Goal: Information Seeking & Learning: Find specific fact

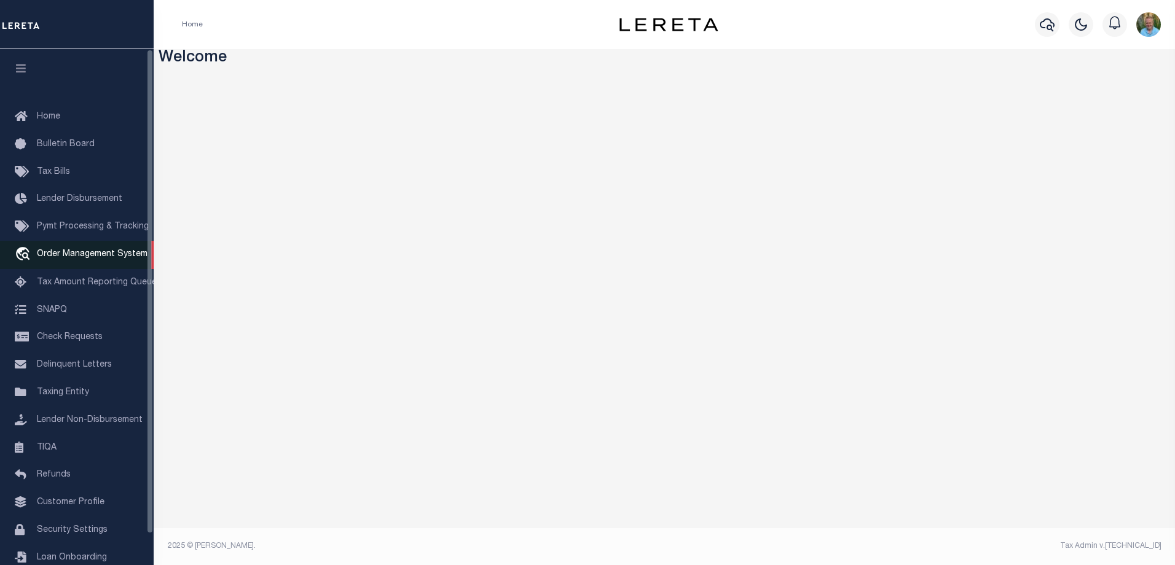
click at [81, 256] on span "Order Management System" at bounding box center [92, 254] width 111 height 9
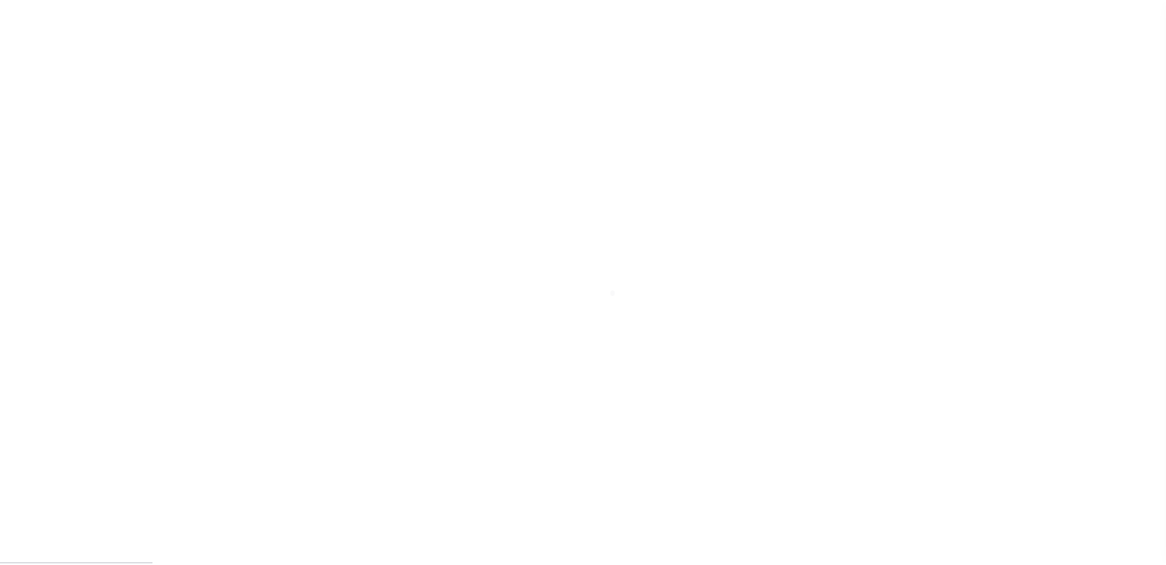
scroll to position [33, 0]
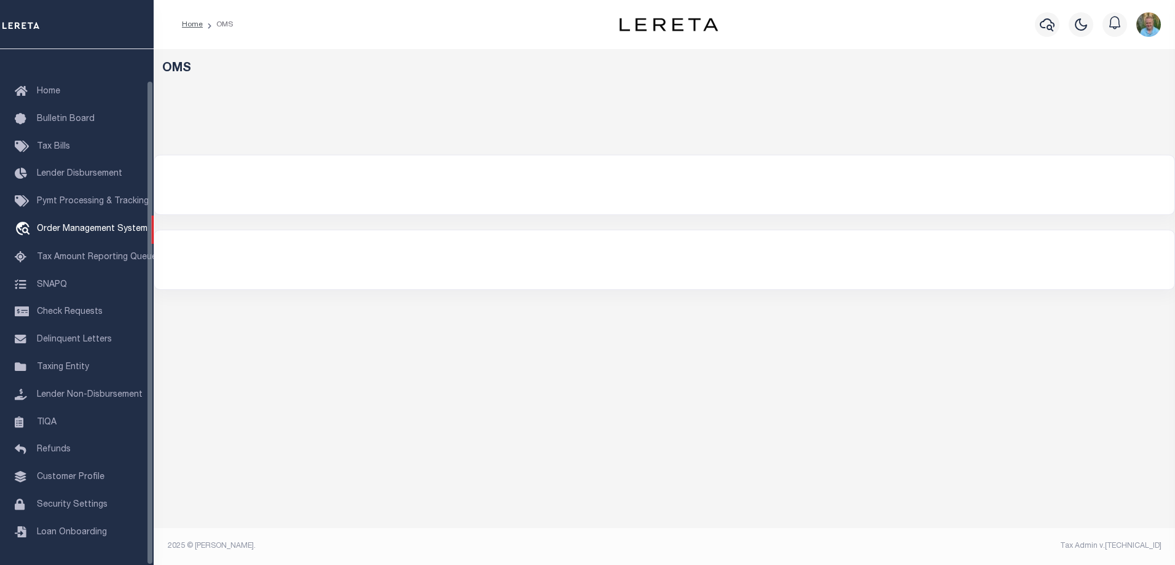
select select
select select "200"
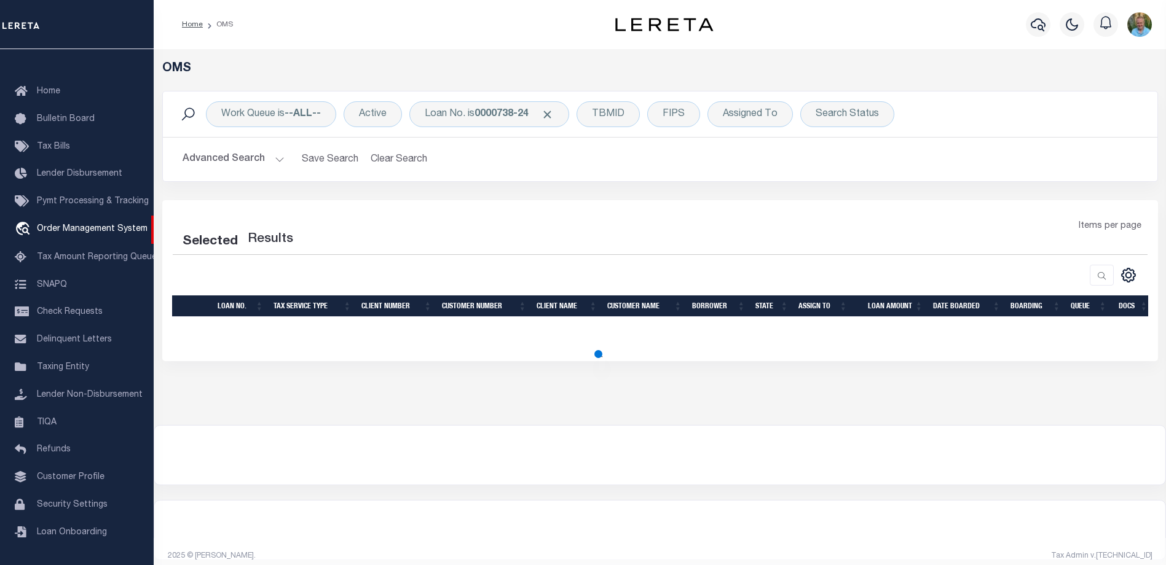
select select "200"
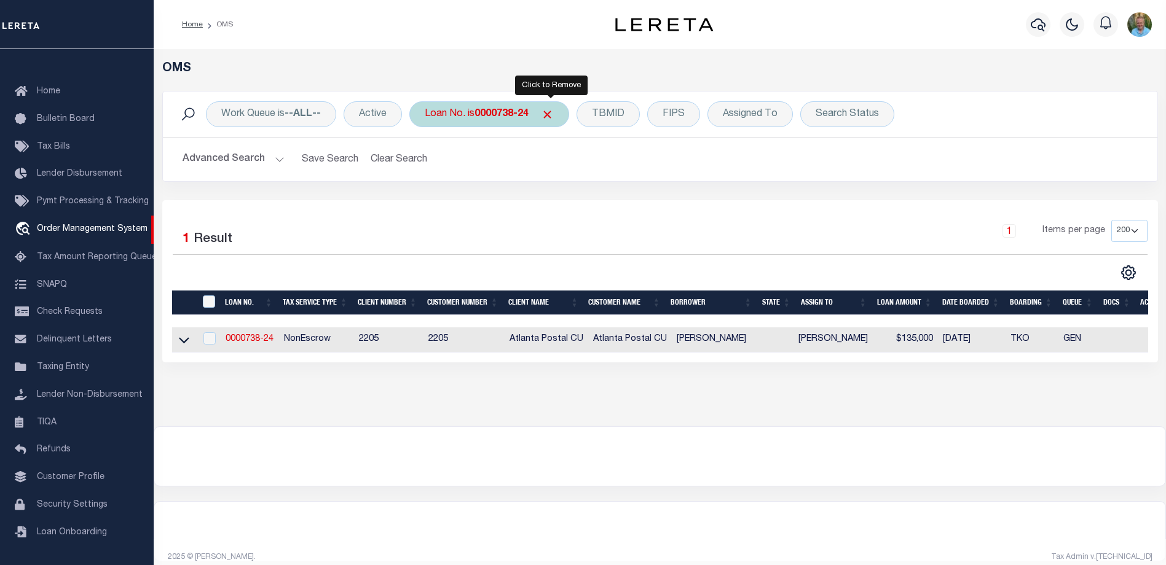
click at [552, 114] on span "Click to Remove" at bounding box center [547, 114] width 13 height 13
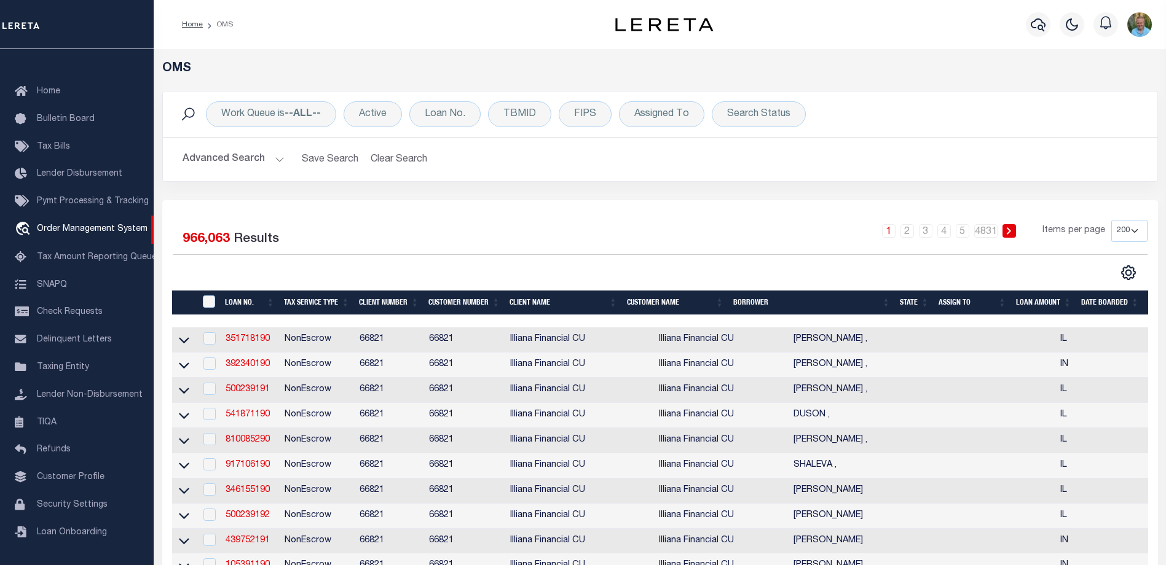
click at [221, 167] on button "Advanced Search" at bounding box center [234, 159] width 102 height 24
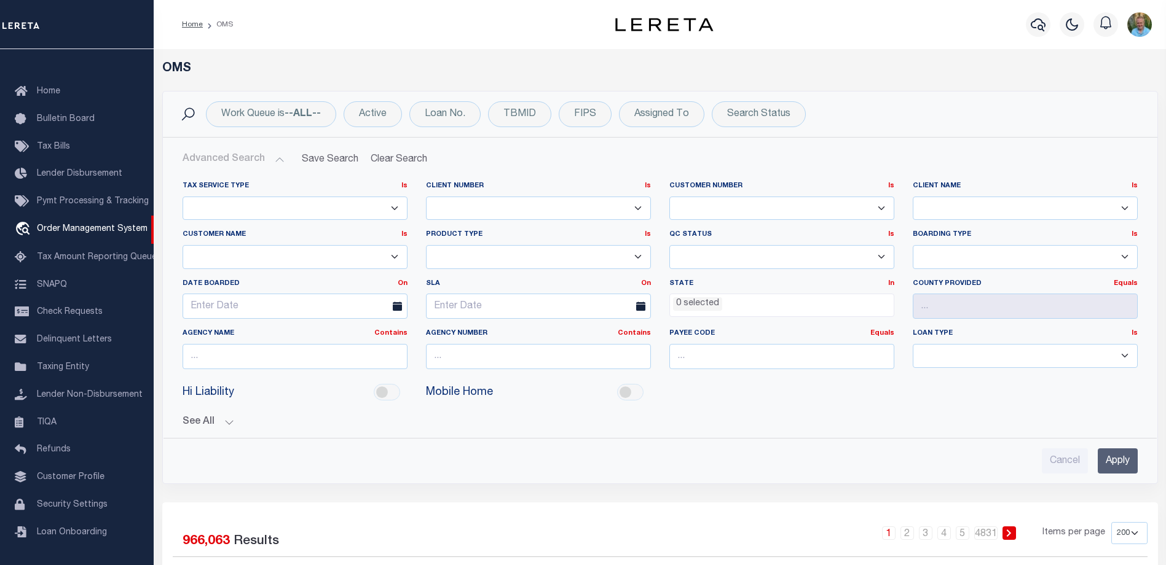
click at [981, 21] on div "Profile Sign out" at bounding box center [951, 24] width 410 height 43
click at [788, 212] on select "1011 1012 1013 1014 1019 1042 1049 1052 1053 1055 1058 1061 1063 1064 1065 1069…" at bounding box center [781, 209] width 225 height 24
click at [793, 211] on select "1011 1012 1013 1014 1019 1042 1049 1052 1053 1055 1058 1061 1063 1064 1065 1069…" at bounding box center [781, 209] width 225 height 24
click at [258, 255] on select "Accumatch - Refunds ACM CGS IV-B-B LN LLC ACM CGS IV-B-B RE LLC ACM Florida LN …" at bounding box center [295, 257] width 225 height 24
select select "Dakota Business Lending"
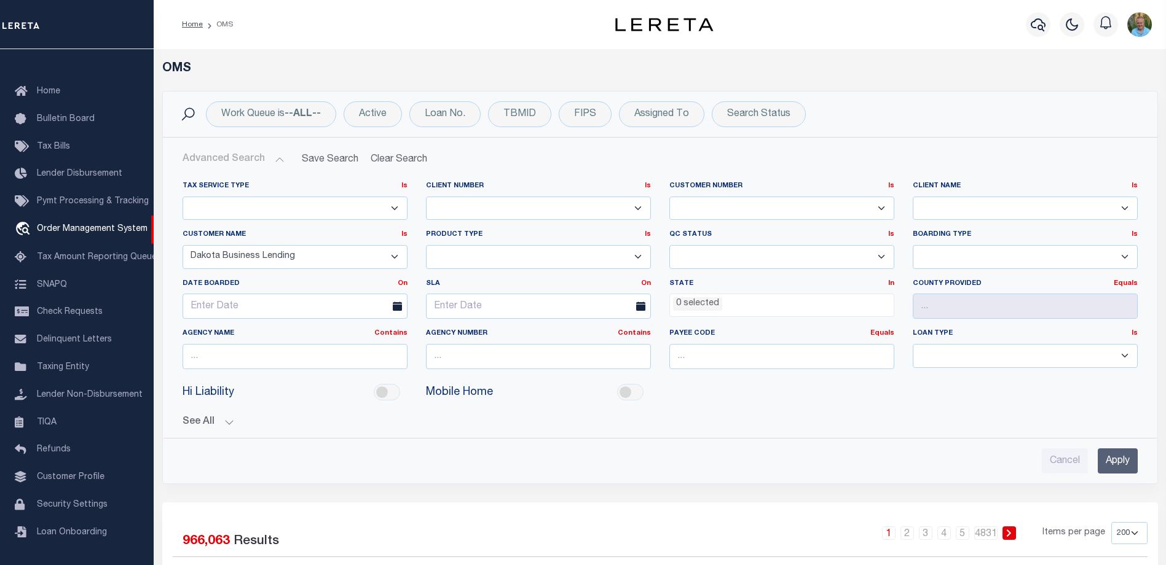
click at [183, 245] on select "Accumatch - Refunds ACM CGS IV-B-B LN LLC ACM CGS IV-B-B RE LLC ACM Florida LN …" at bounding box center [295, 257] width 225 height 24
click at [1123, 459] on input "Apply" at bounding box center [1117, 461] width 40 height 25
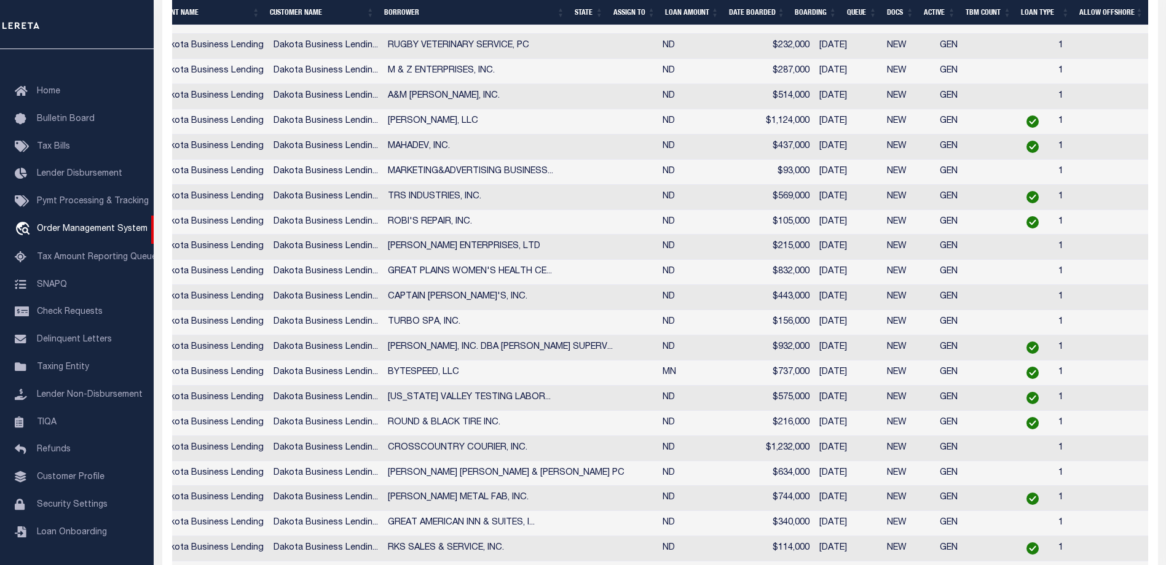
scroll to position [0, 0]
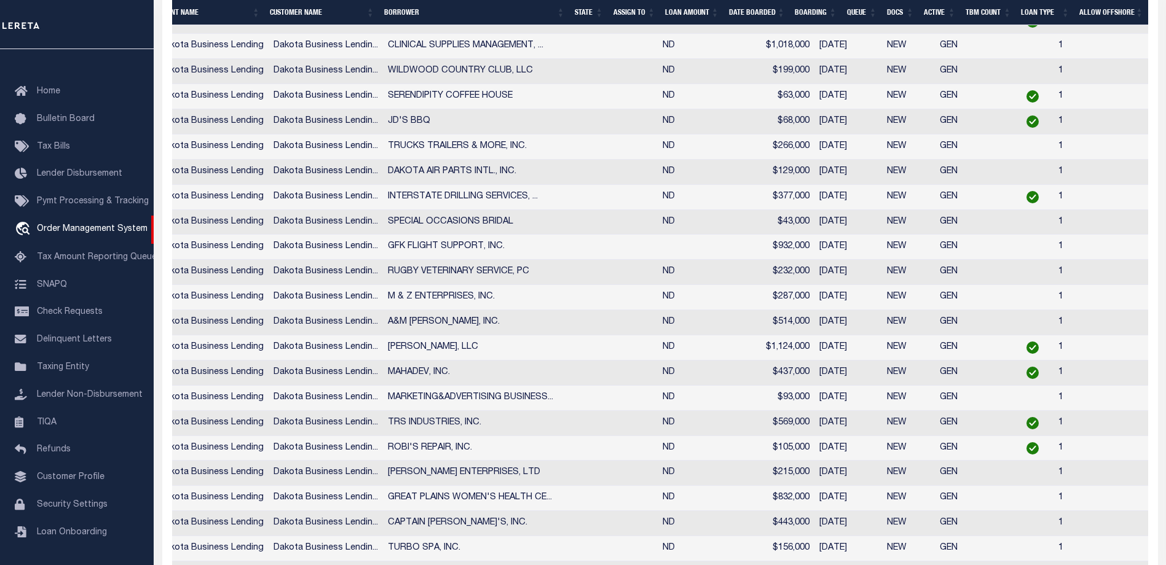
click at [935, 210] on td "GEN" at bounding box center [955, 197] width 40 height 25
checkbox input "true"
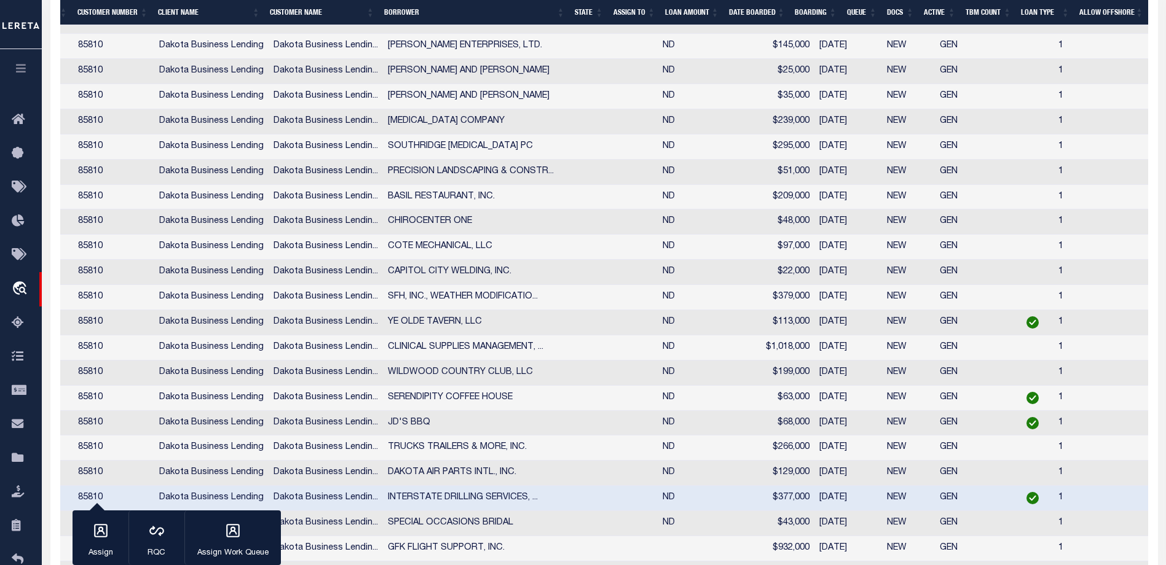
click at [504, 335] on td "YE OLDE TAVERN, LLC" at bounding box center [520, 322] width 275 height 25
checkbox input "true"
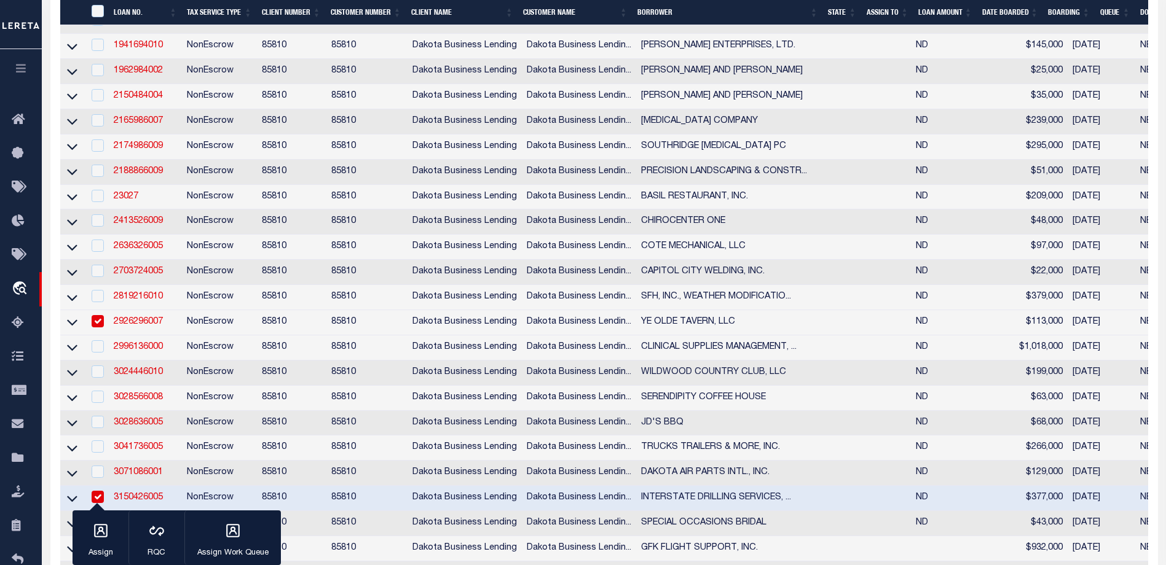
click at [128, 326] on link "2926296007" at bounding box center [138, 322] width 49 height 9
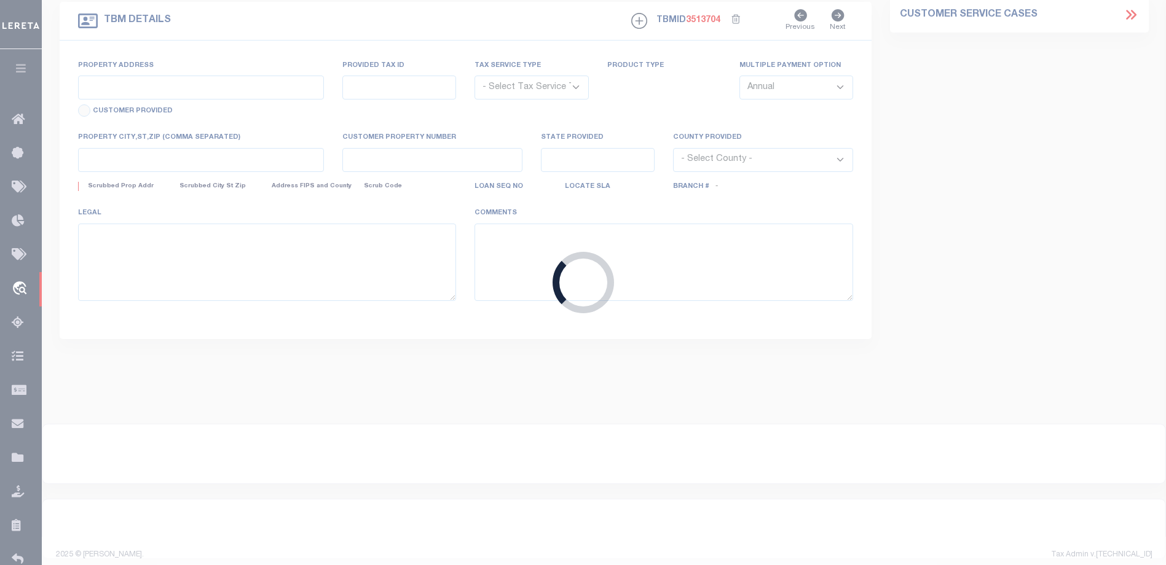
type input "2926296007"
type input "YE OLDE TAVERN, LLC"
select select
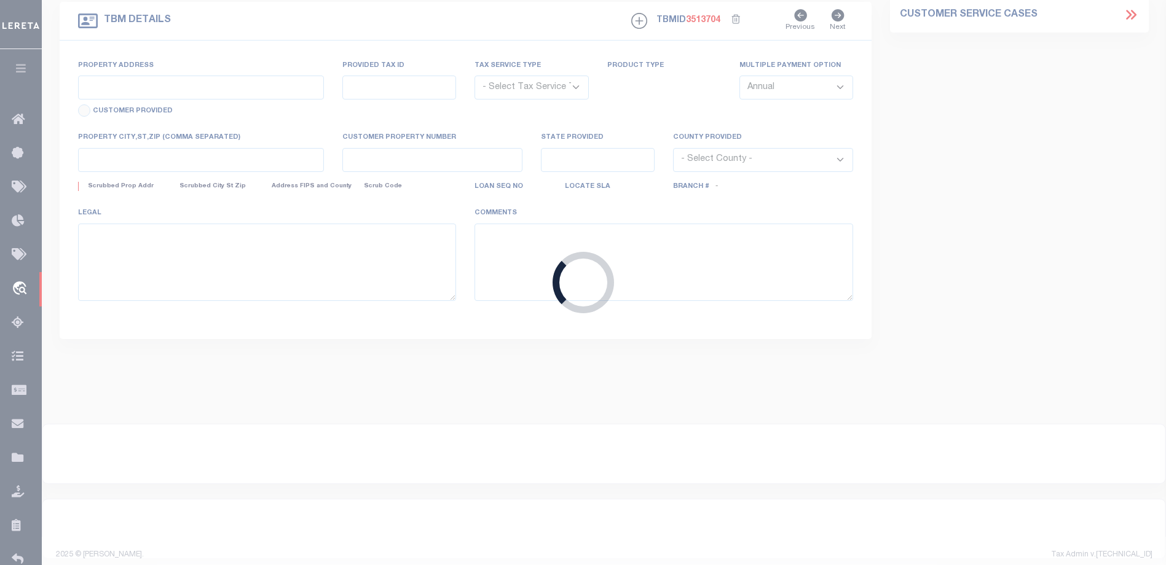
select select
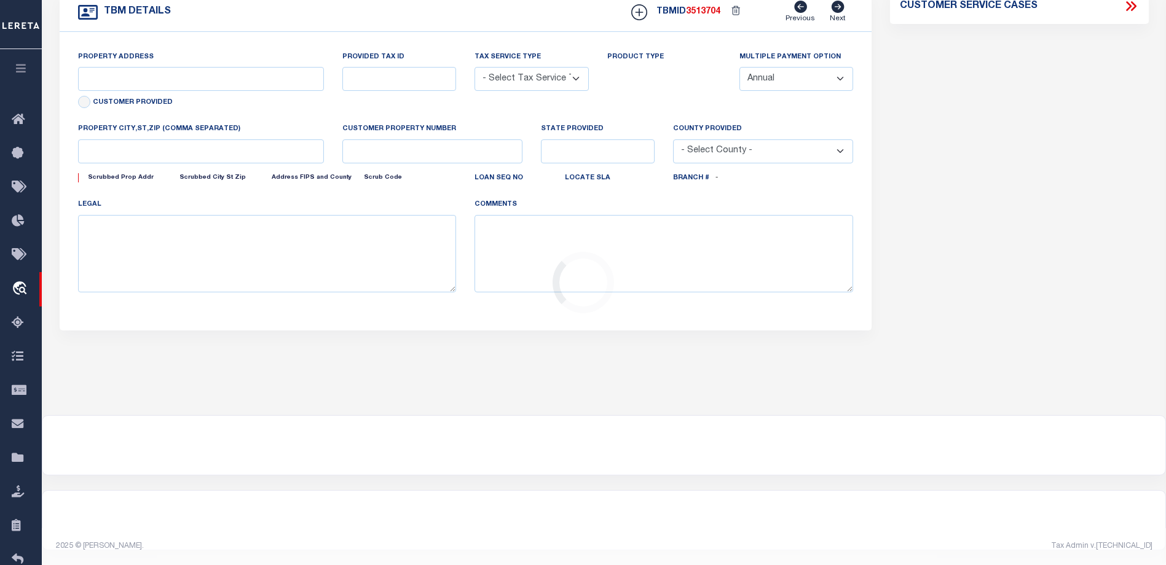
type input "410 4TH AVE NE"
radio input "true"
select select "NonEscrow"
select select
type input "DEVILS LAKE ND 58301"
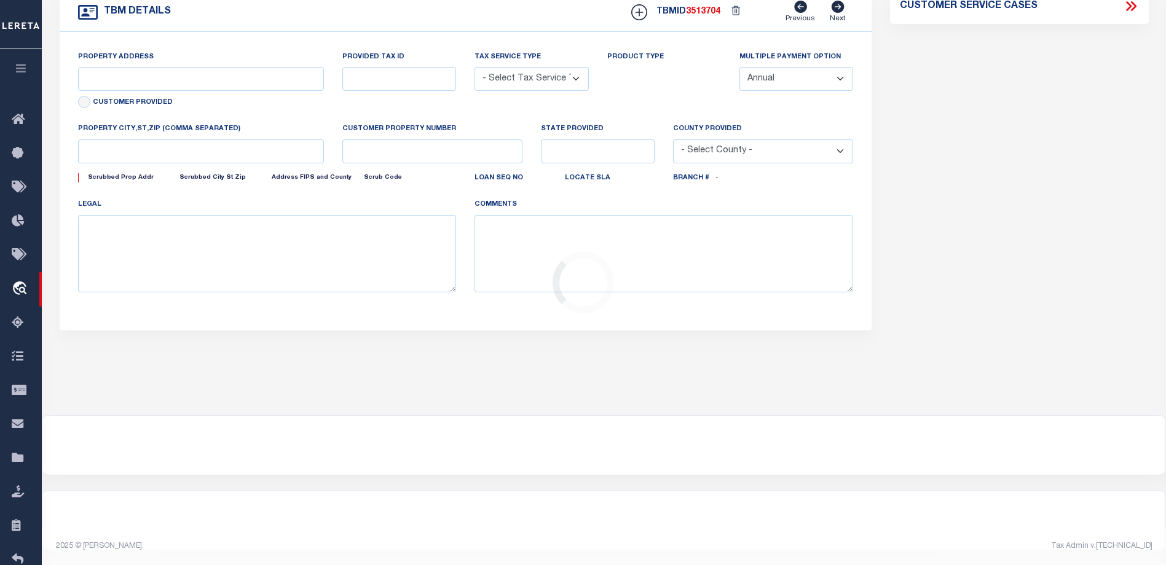
type input "2926296007"
type input "ND"
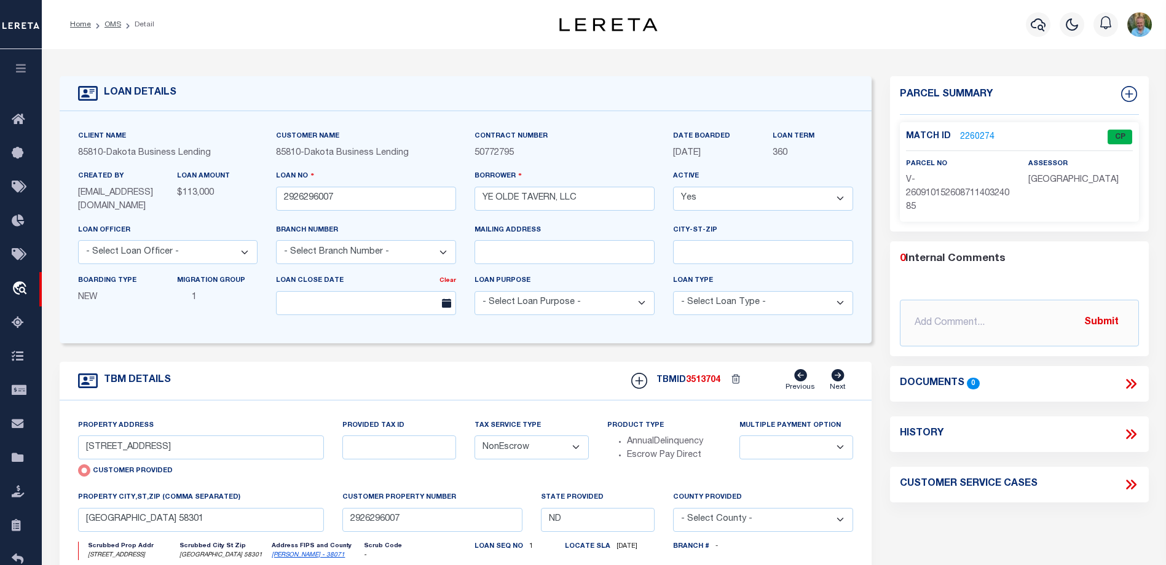
click at [973, 133] on link "2260274" at bounding box center [977, 137] width 34 height 13
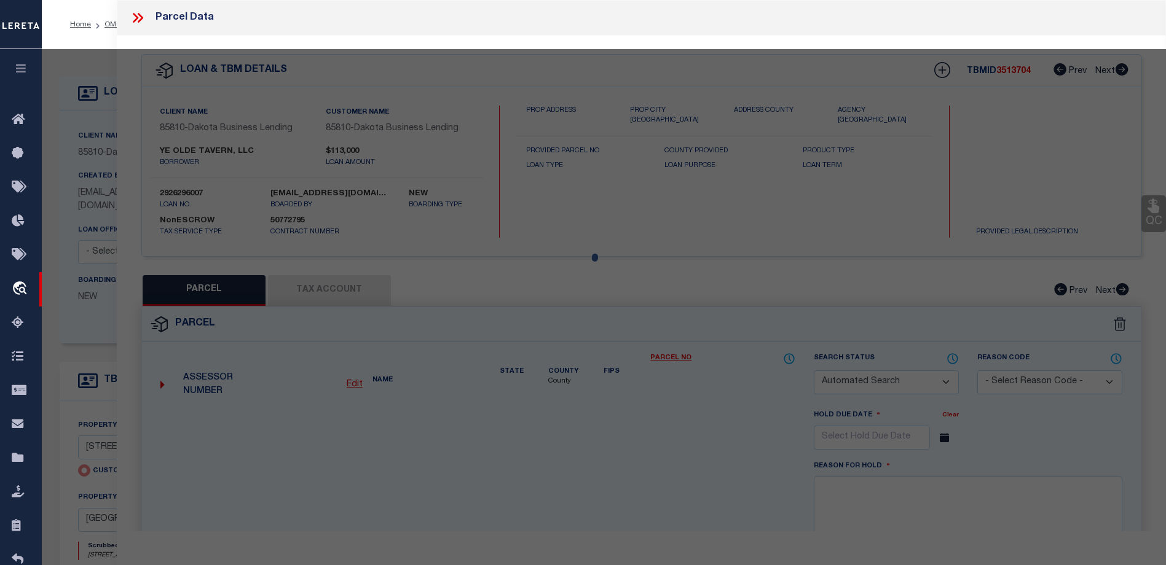
checkbox input "false"
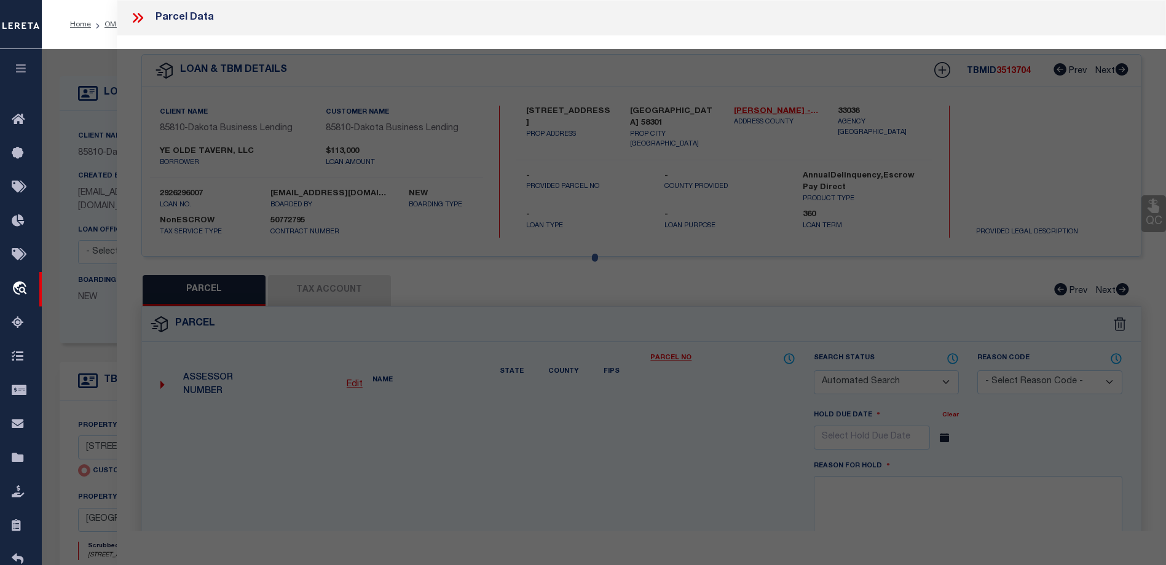
select select "CP"
type input "410 4TH AVE NE"
checkbox input "false"
type input "DEVILS LAKE ND 58301"
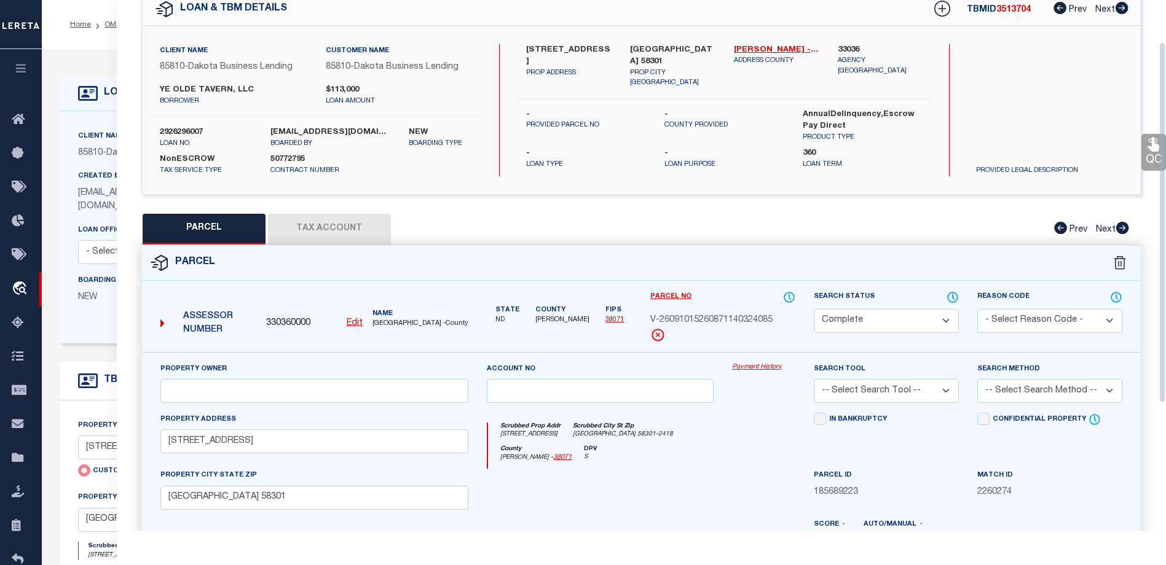
click at [329, 246] on div "Parcel" at bounding box center [641, 263] width 999 height 35
click at [327, 236] on button "Tax Account" at bounding box center [329, 229] width 123 height 31
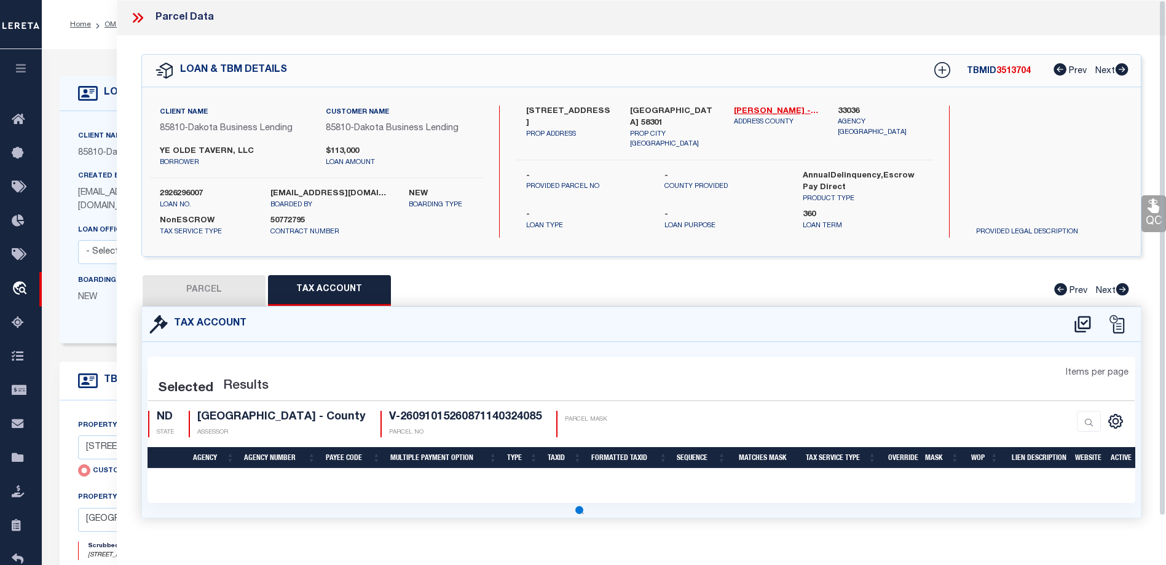
select select "100"
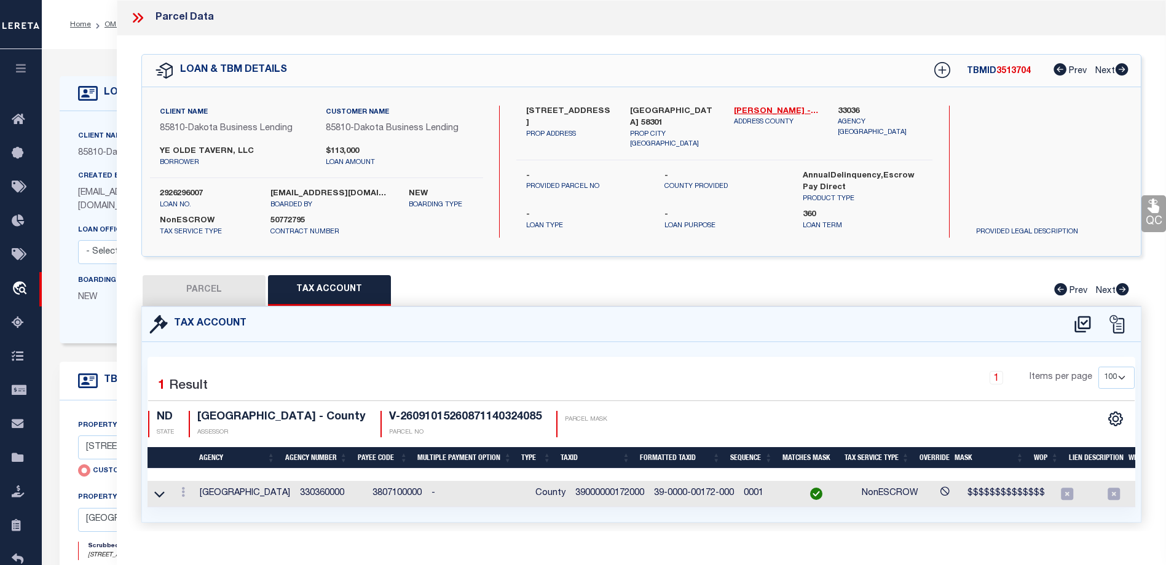
click at [216, 285] on button "PARCEL" at bounding box center [204, 290] width 123 height 31
select select "AS"
checkbox input "false"
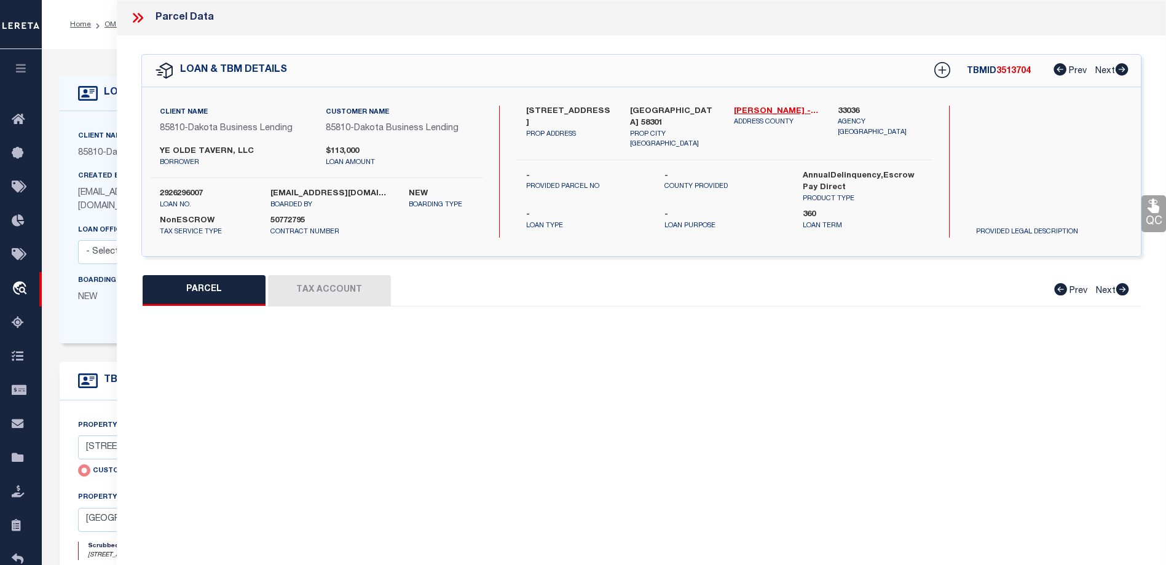
select select "CP"
type input "410 4TH AVE NE"
checkbox input "false"
type input "DEVILS LAKE ND 58301"
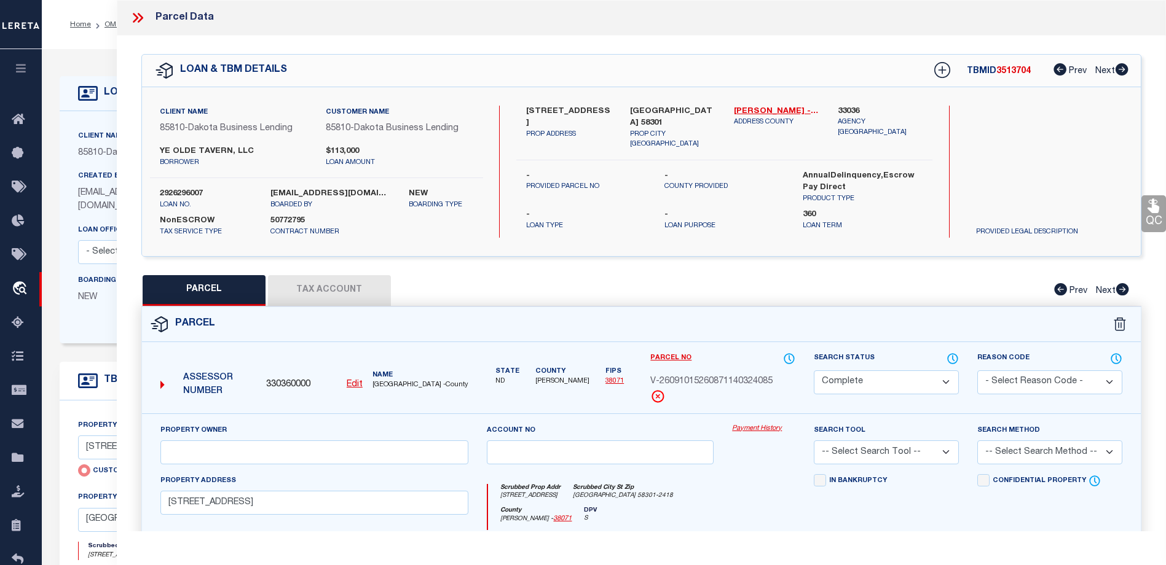
click at [755, 426] on link "Payment History" at bounding box center [763, 429] width 63 height 10
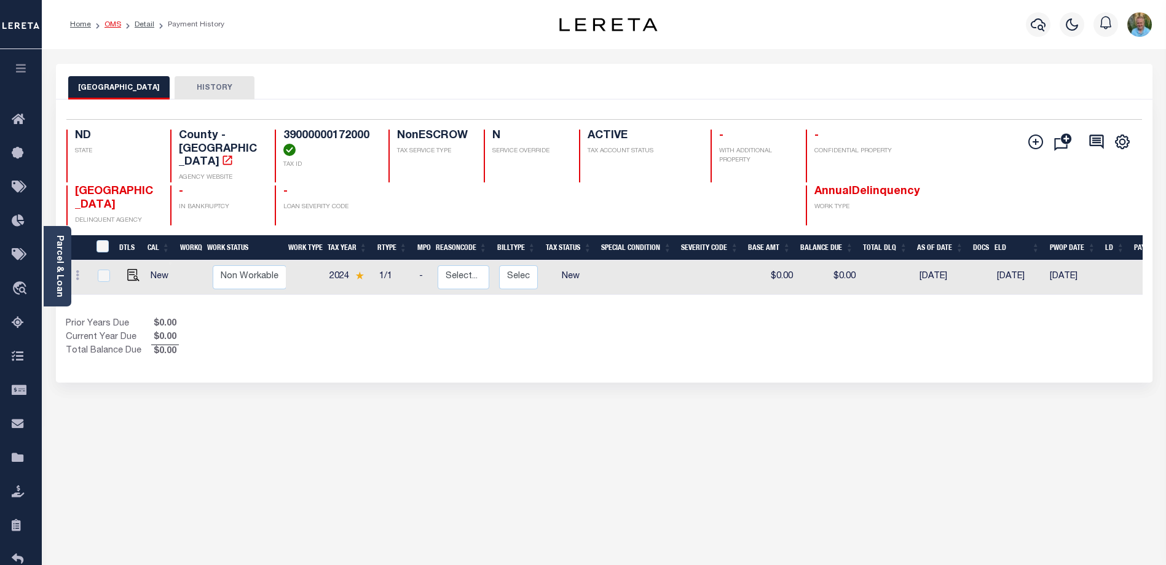
click at [114, 23] on link "OMS" at bounding box center [112, 24] width 17 height 7
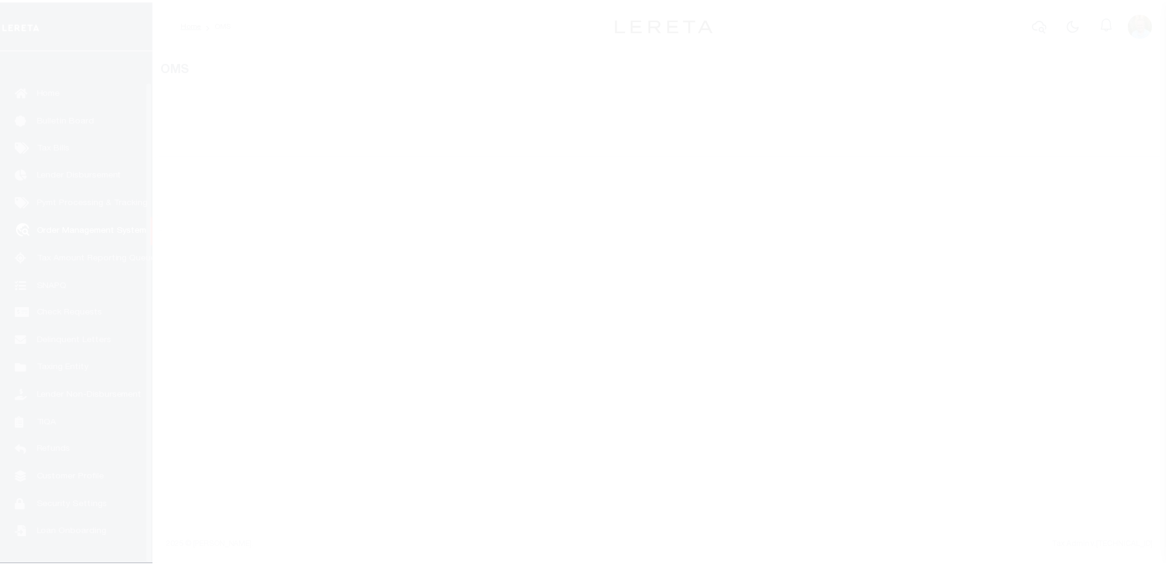
scroll to position [33, 0]
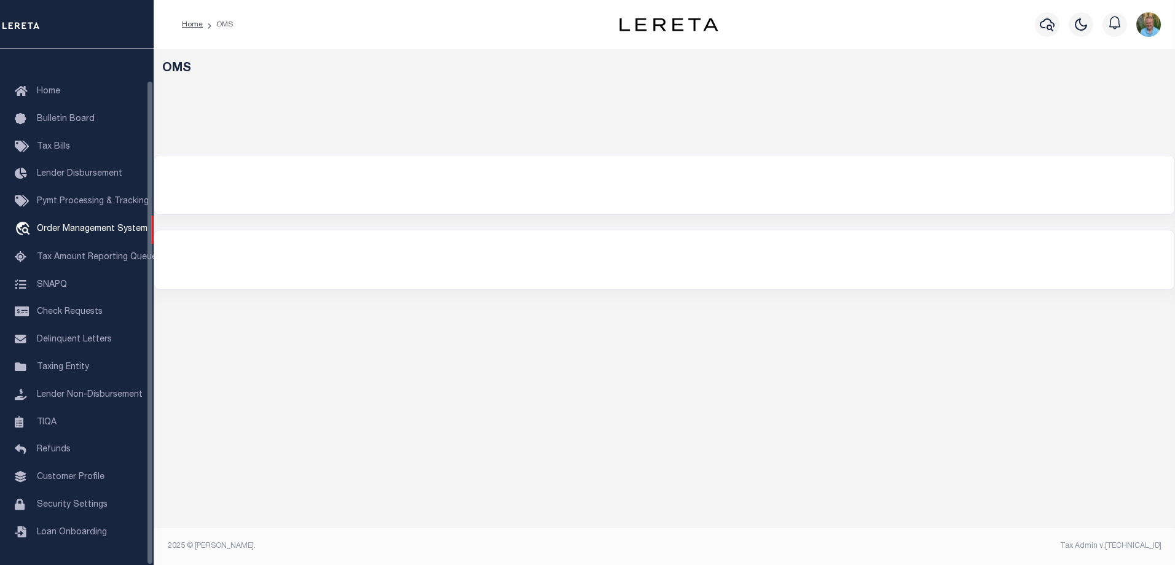
select select "Dakota Business Lending"
select select
select select "200"
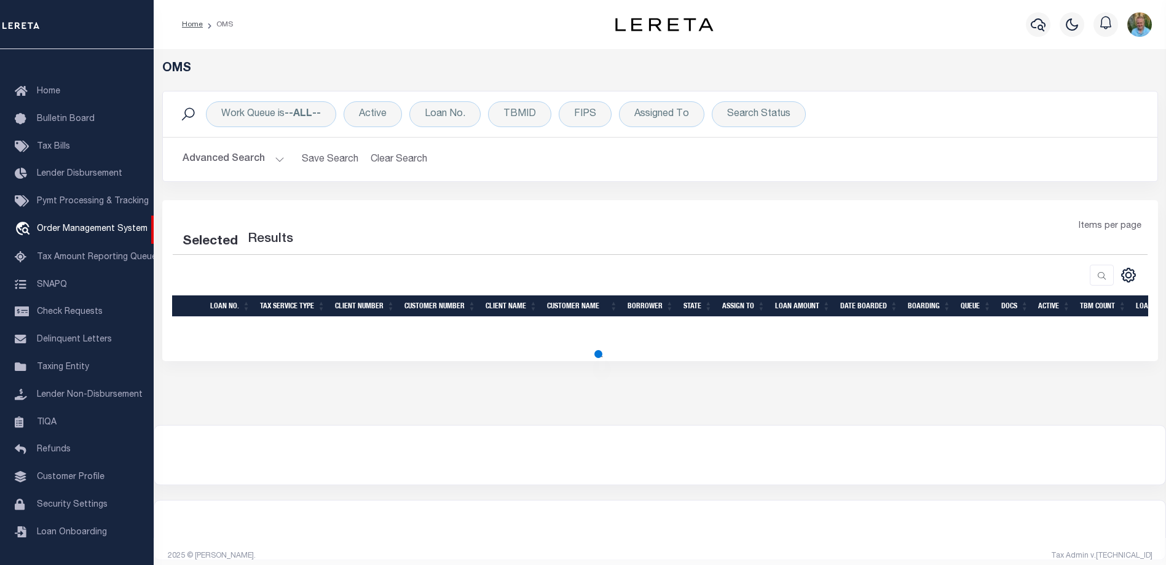
select select "200"
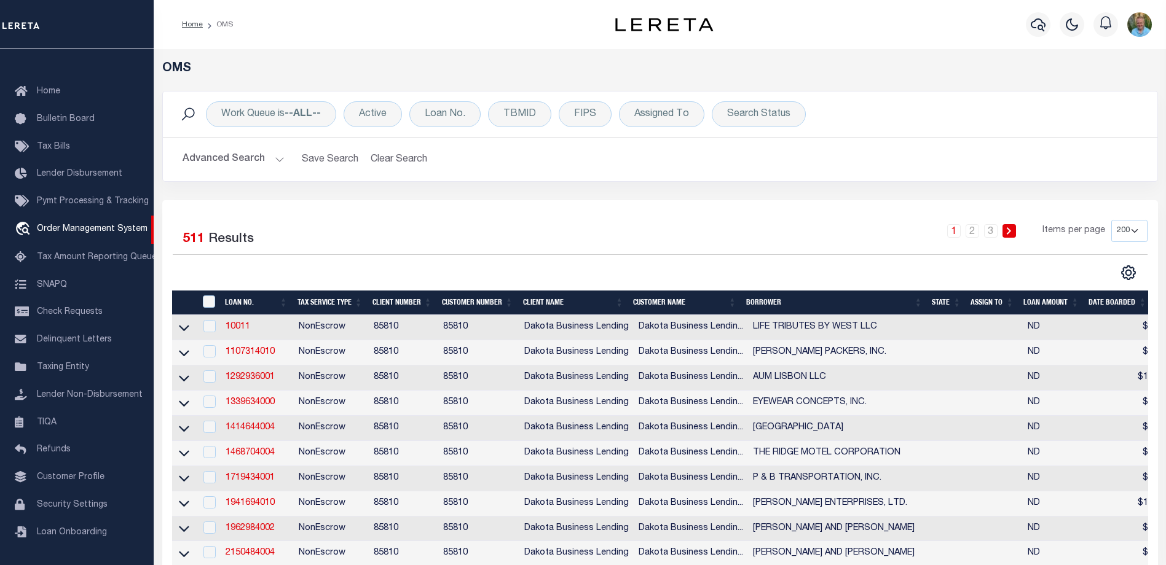
click at [231, 152] on button "Advanced Search" at bounding box center [234, 159] width 102 height 24
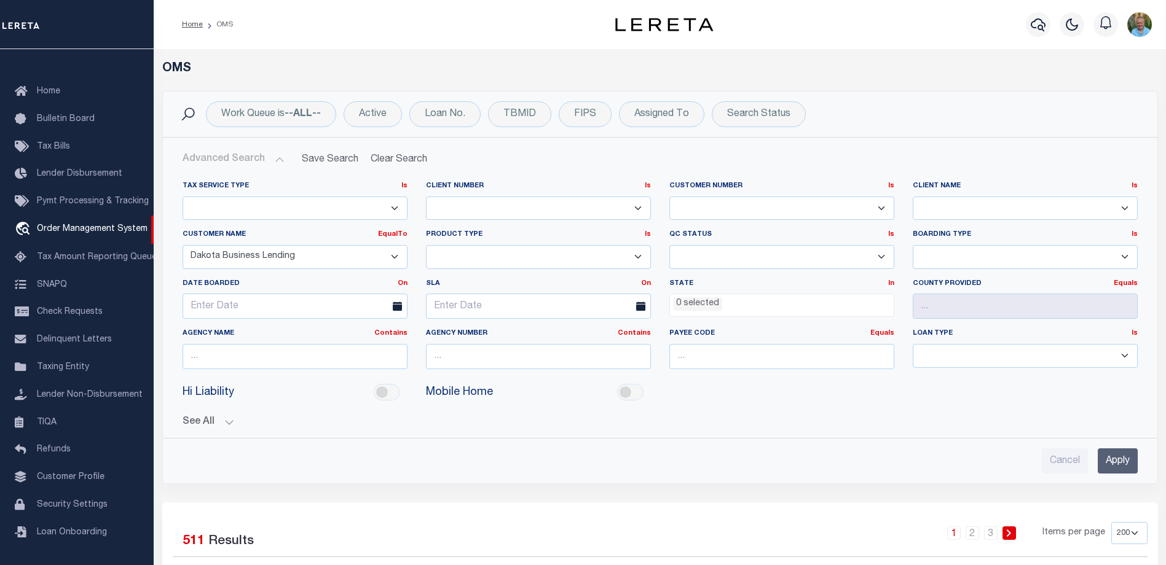
click at [229, 160] on button "Advanced Search" at bounding box center [234, 159] width 102 height 24
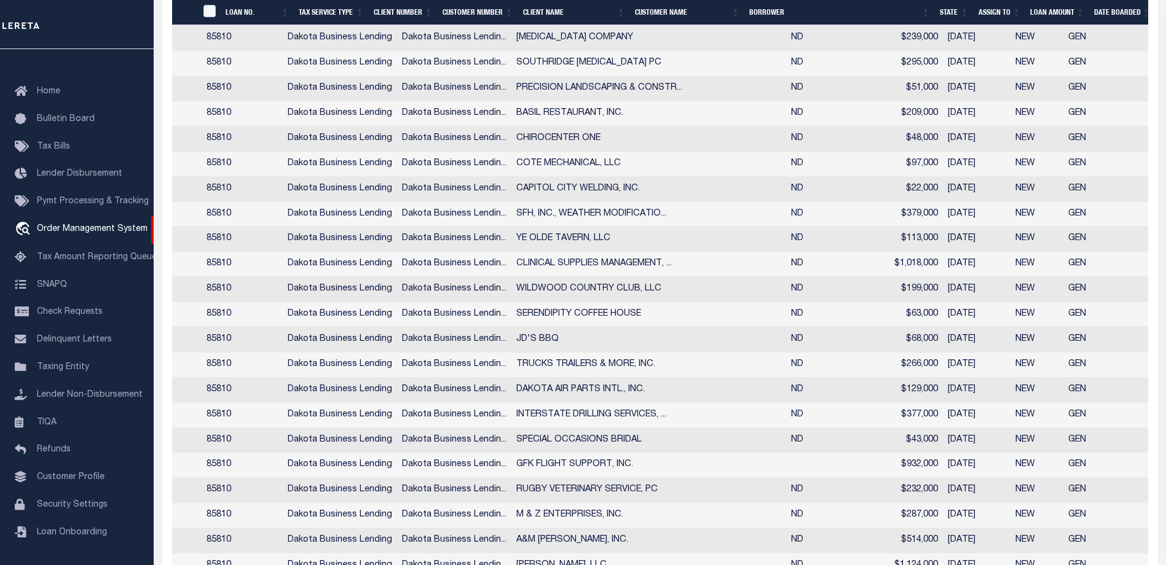
scroll to position [762, 0]
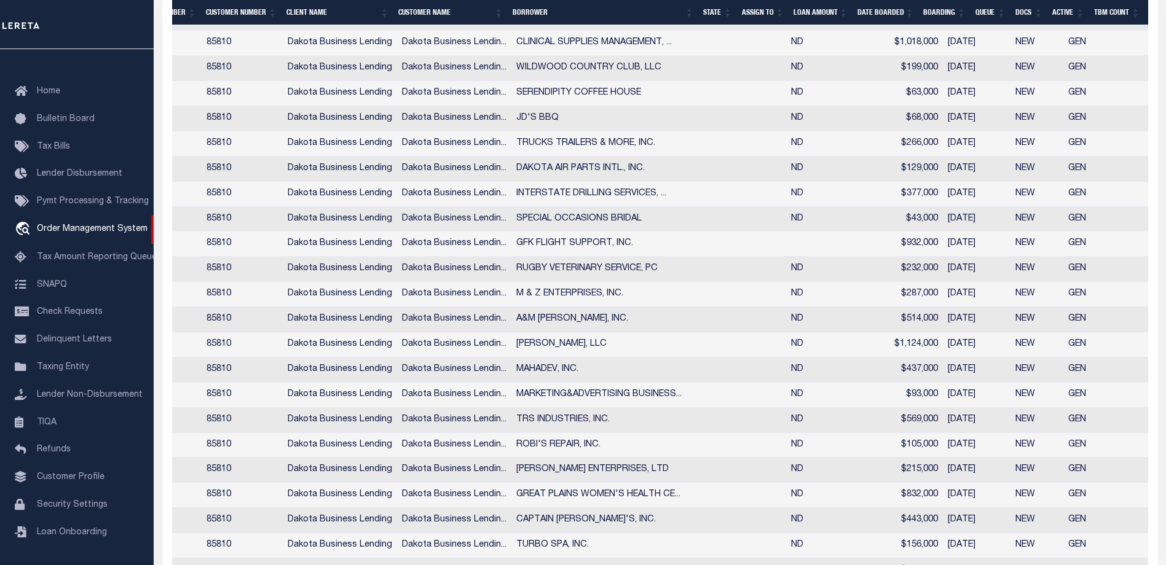
click at [1103, 132] on td at bounding box center [1121, 118] width 37 height 25
click at [1023, 132] on tr "3028636005 NonEscrow 85810 85810 Dakota Business Lending Dakota Business Lendin…" at bounding box center [654, 118] width 1439 height 25
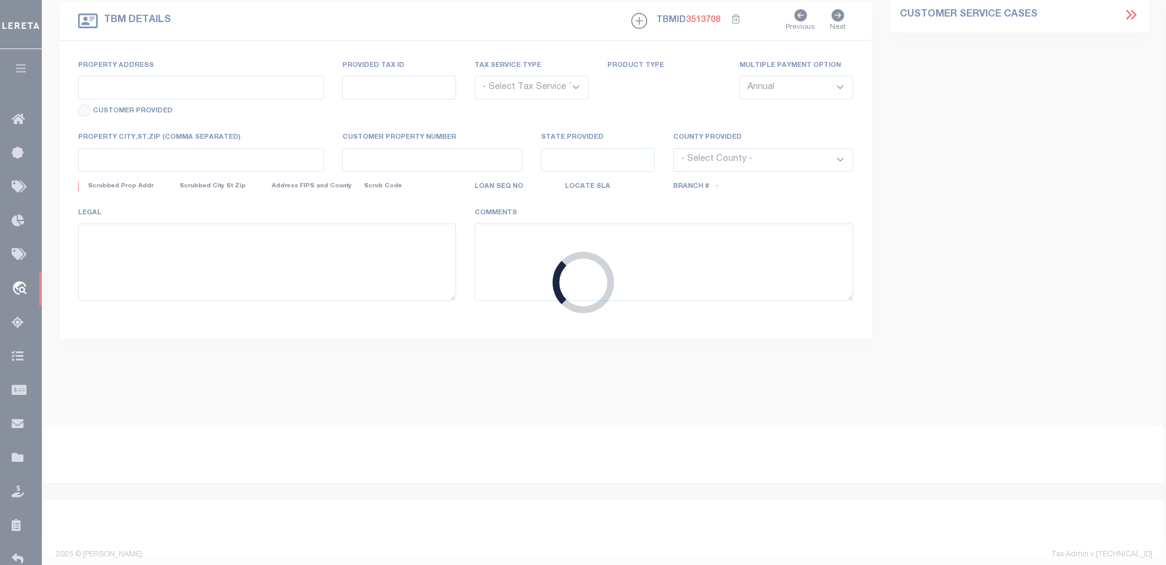
type input "3028636005"
type input "JD'S BBQ"
select select
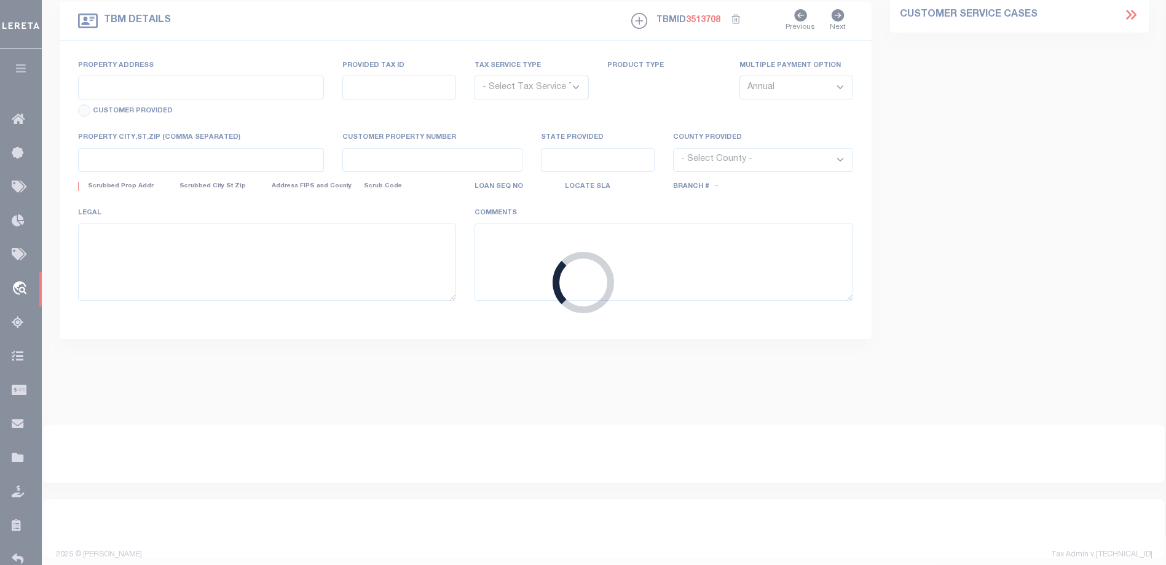
select select
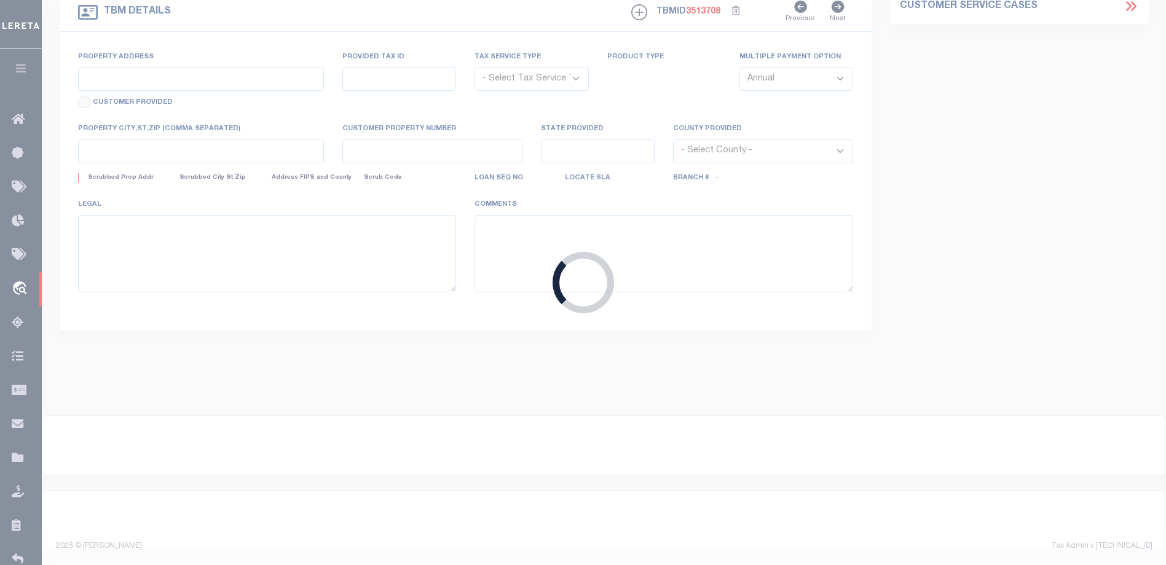
type input "789 STATE AVE"
radio input "true"
select select "NonEscrow"
select select
type input "DICKINSON ND 58601"
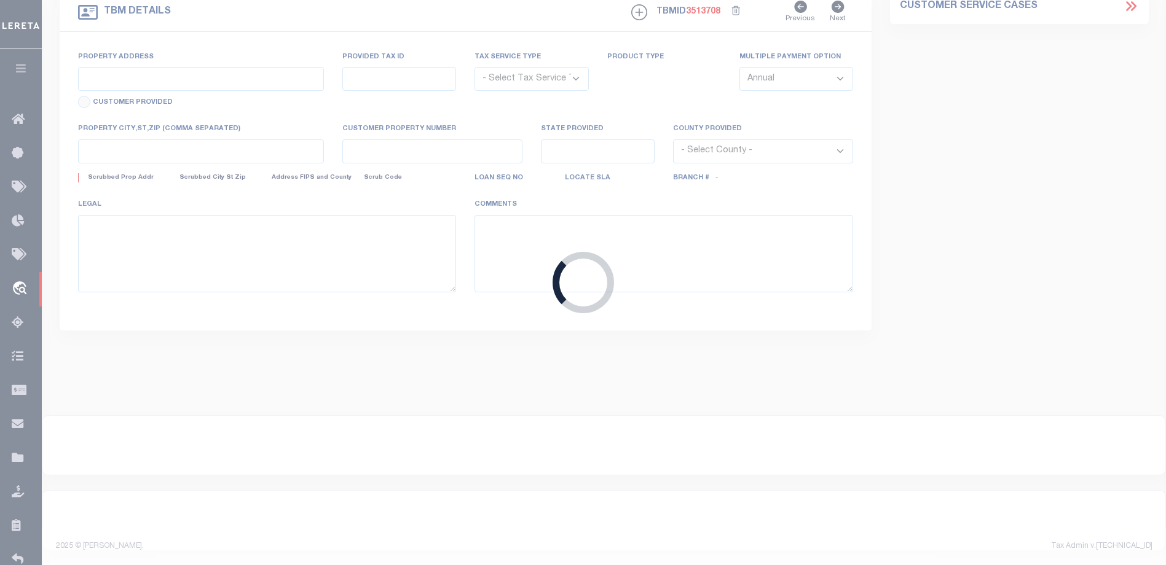
type input "3028636005"
type input "ND"
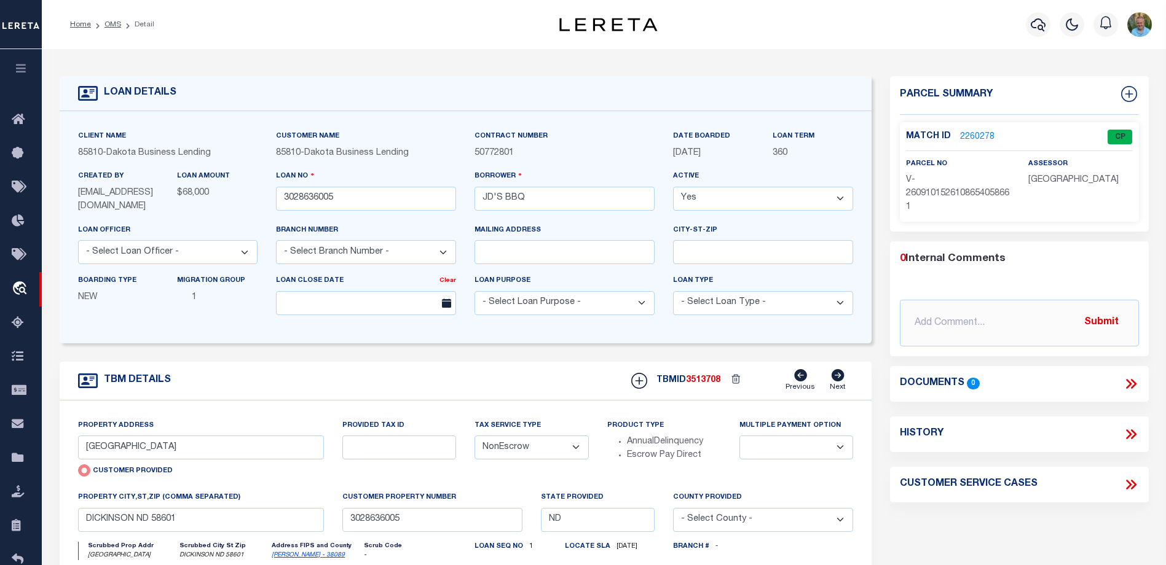
click at [981, 133] on link "2260278" at bounding box center [977, 137] width 34 height 13
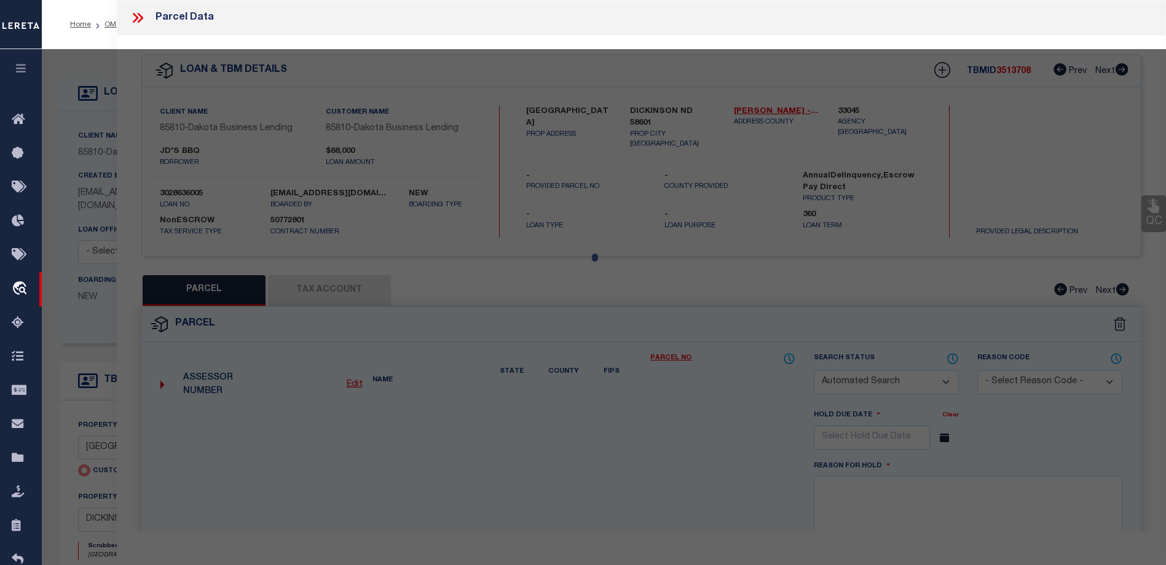
checkbox input "false"
select select "CP"
type input "789 STATE AVE"
checkbox input "false"
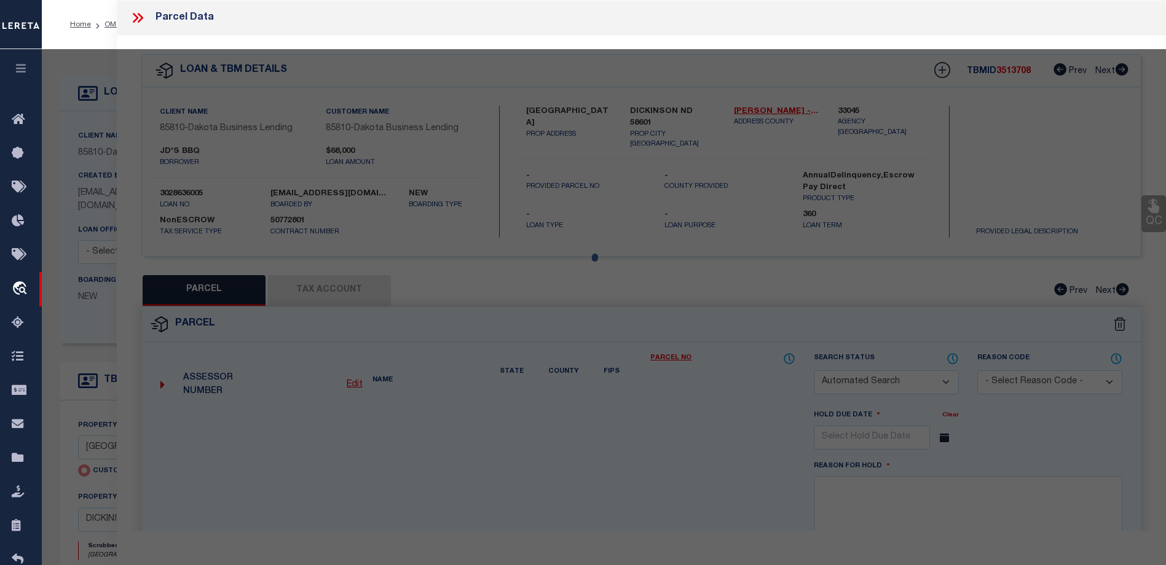
type input "DICKINSON ND 58601"
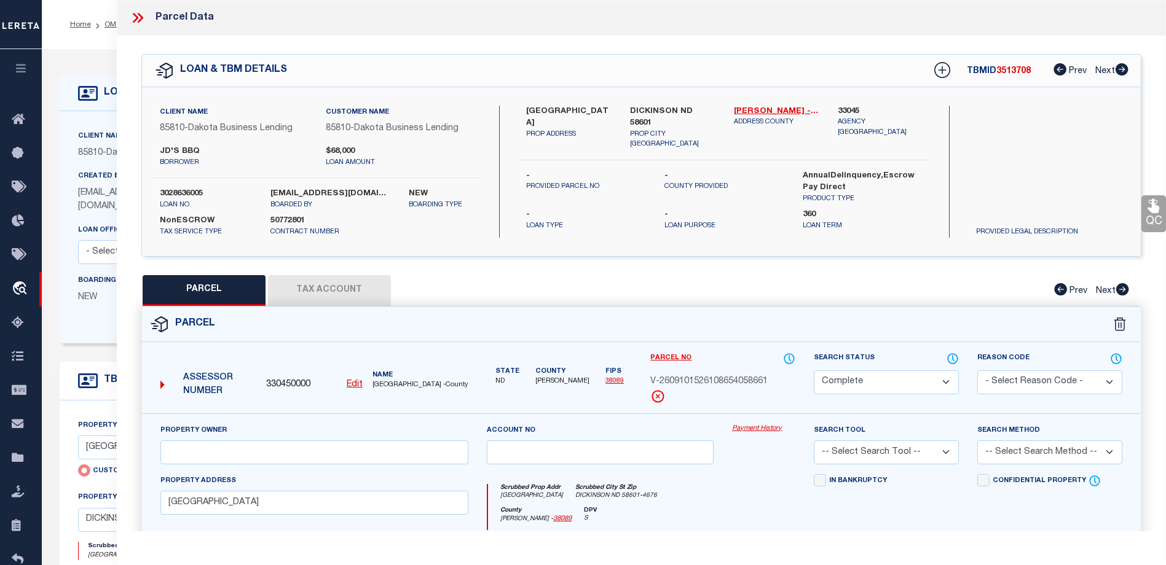
click at [748, 430] on link "Payment History" at bounding box center [763, 429] width 63 height 10
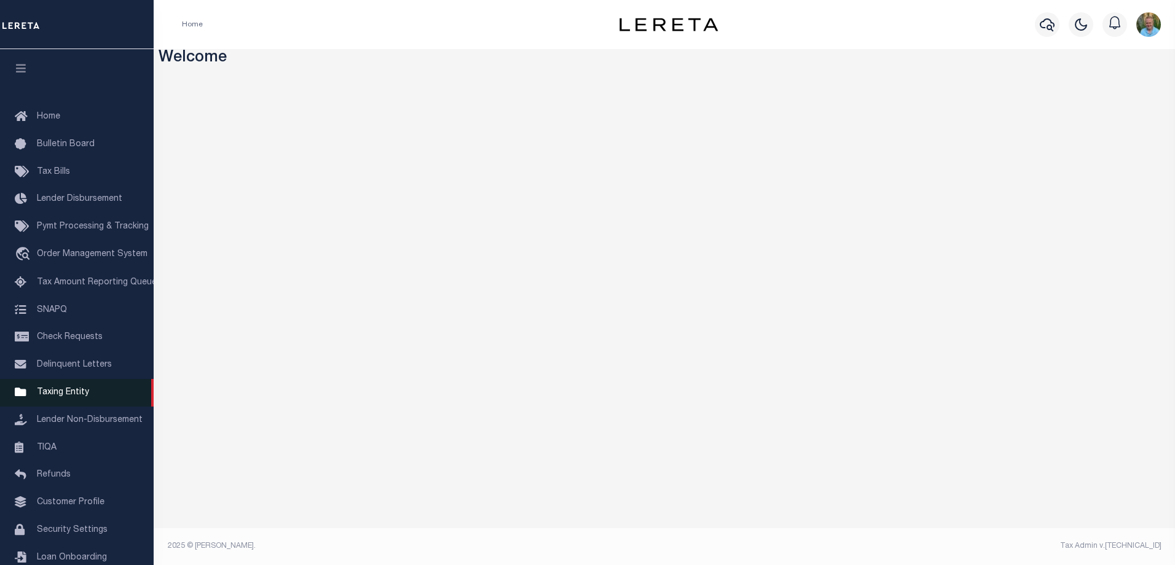
click at [58, 396] on span "Taxing Entity" at bounding box center [63, 392] width 52 height 9
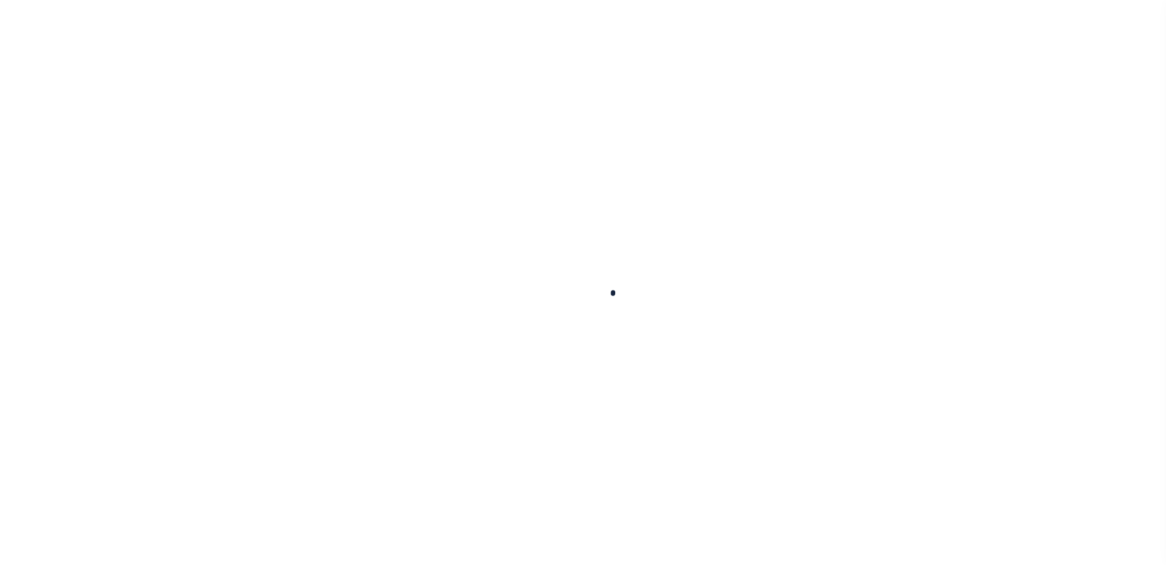
select select
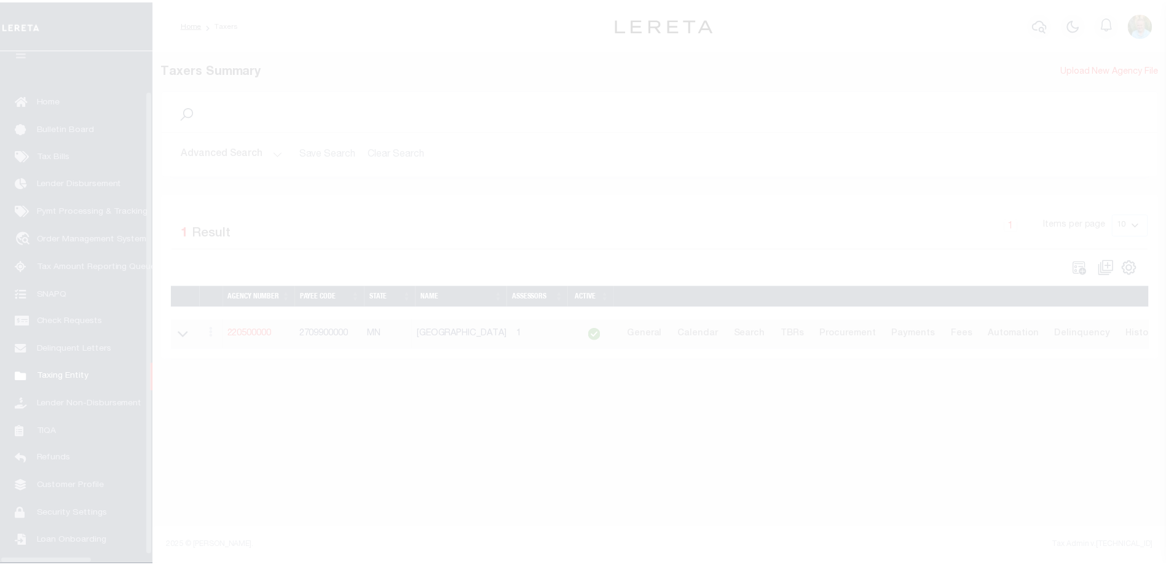
scroll to position [33, 0]
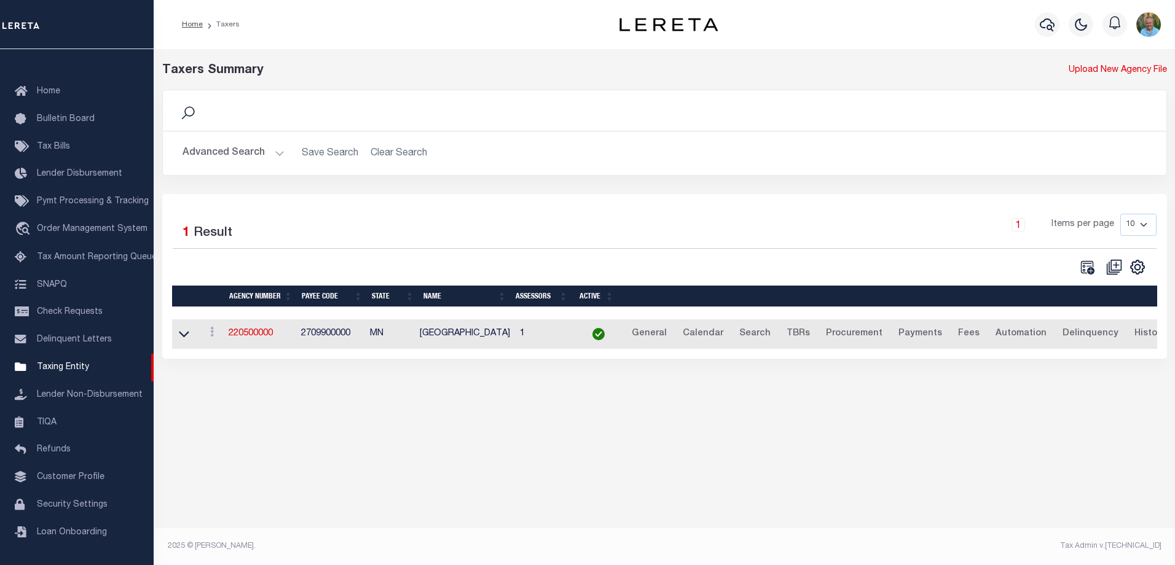
click at [234, 159] on button "Advanced Search" at bounding box center [234, 153] width 102 height 24
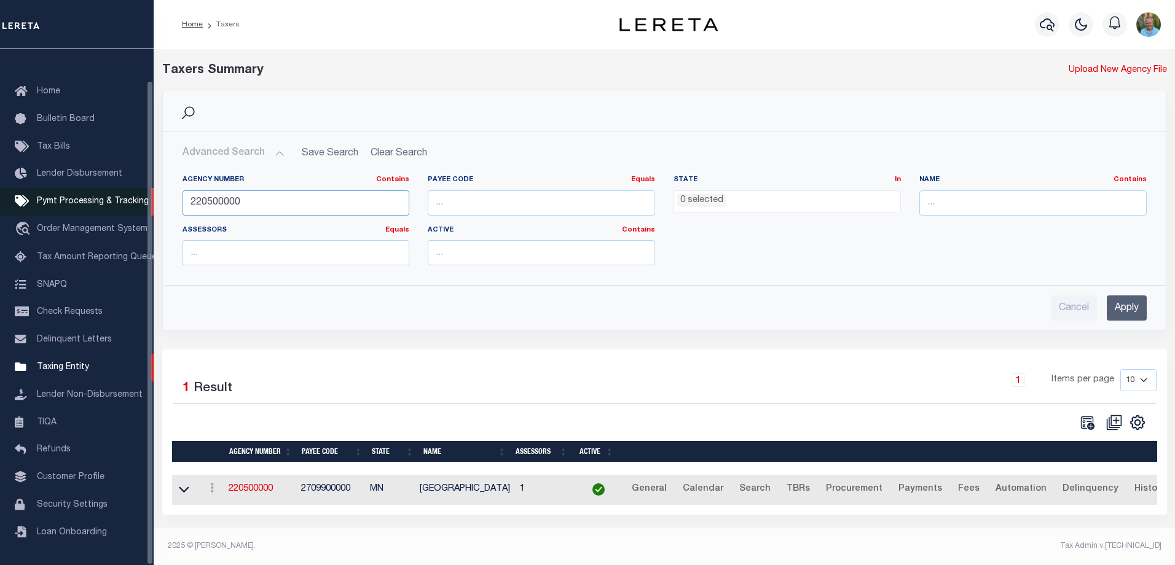
drag, startPoint x: 234, startPoint y: 198, endPoint x: 141, endPoint y: 203, distance: 92.9
click at [141, 203] on div "Home Taxers Profile" at bounding box center [587, 279] width 1175 height 558
click at [939, 197] on input "text" at bounding box center [1032, 202] width 227 height 25
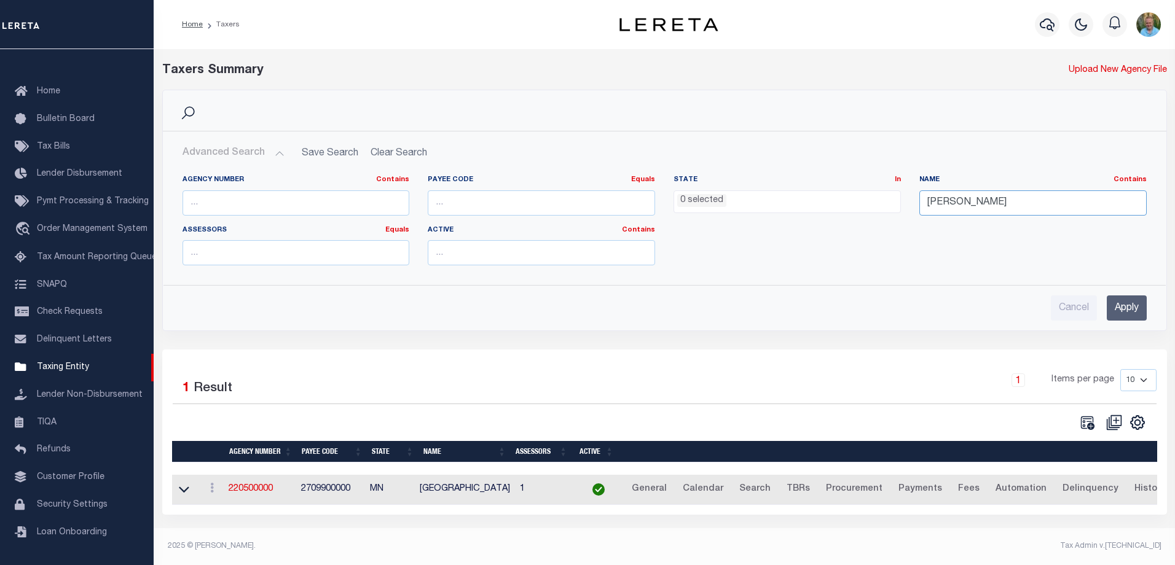
type input "[PERSON_NAME]"
click at [1120, 307] on input "Apply" at bounding box center [1127, 308] width 40 height 25
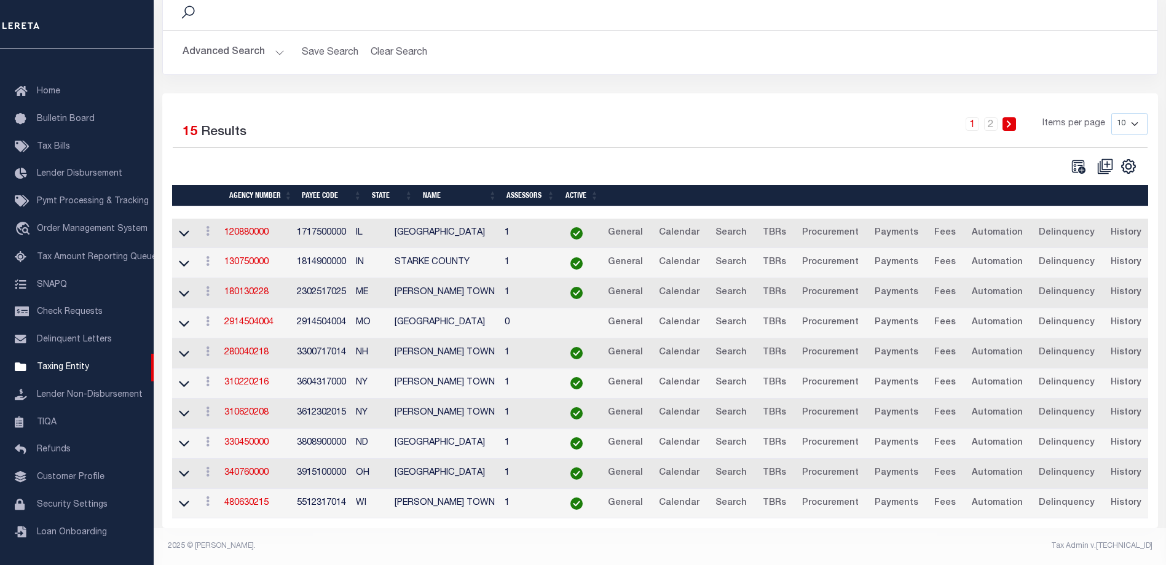
scroll to position [111, 0]
click at [672, 434] on link "Calendar" at bounding box center [679, 444] width 52 height 20
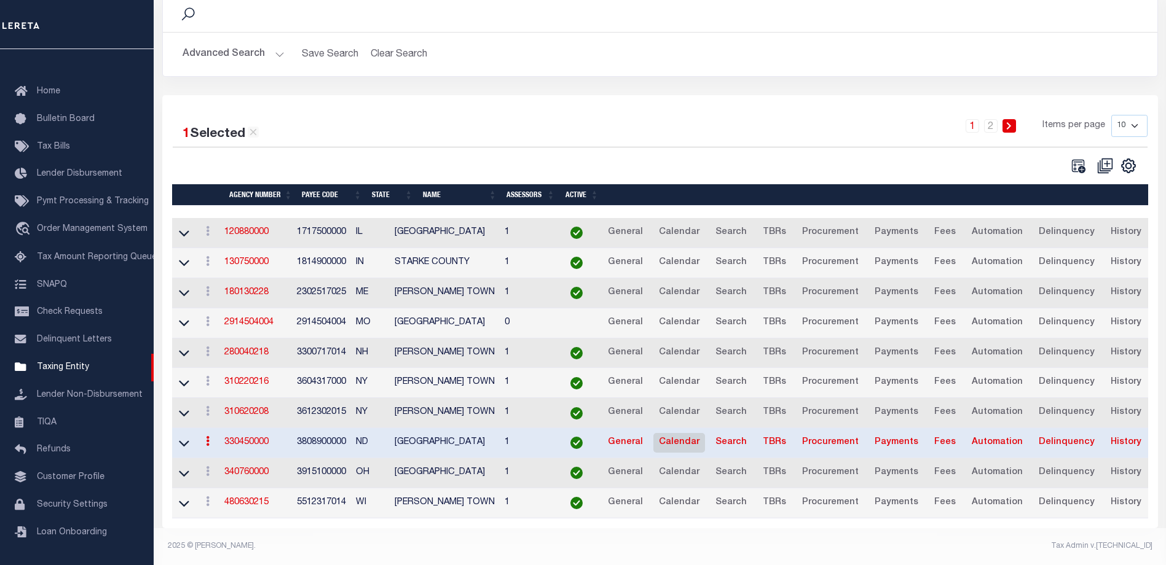
scroll to position [109, 0]
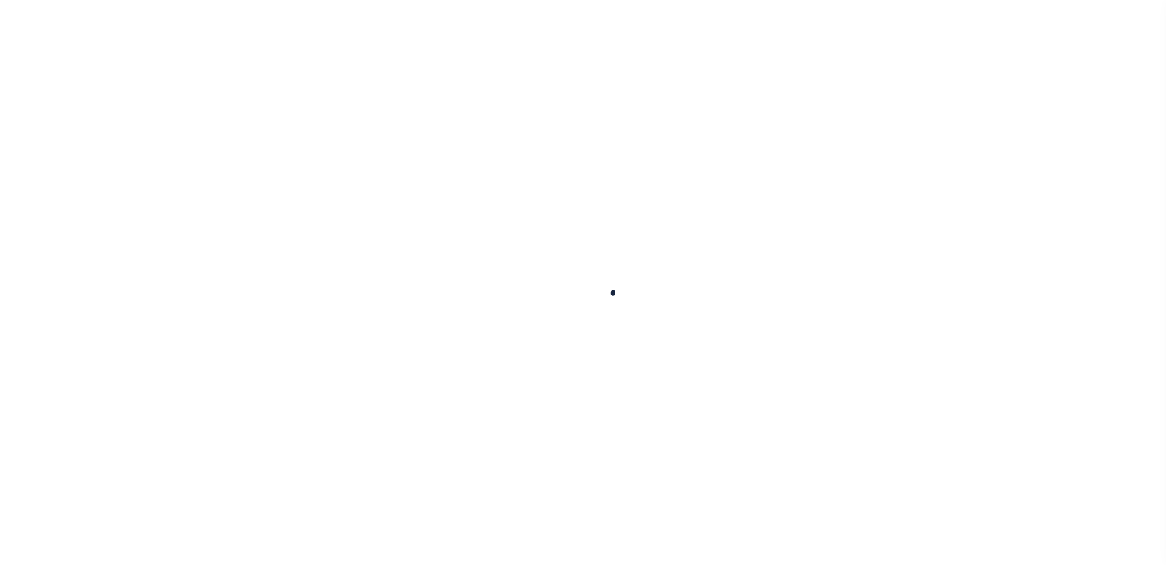
select select
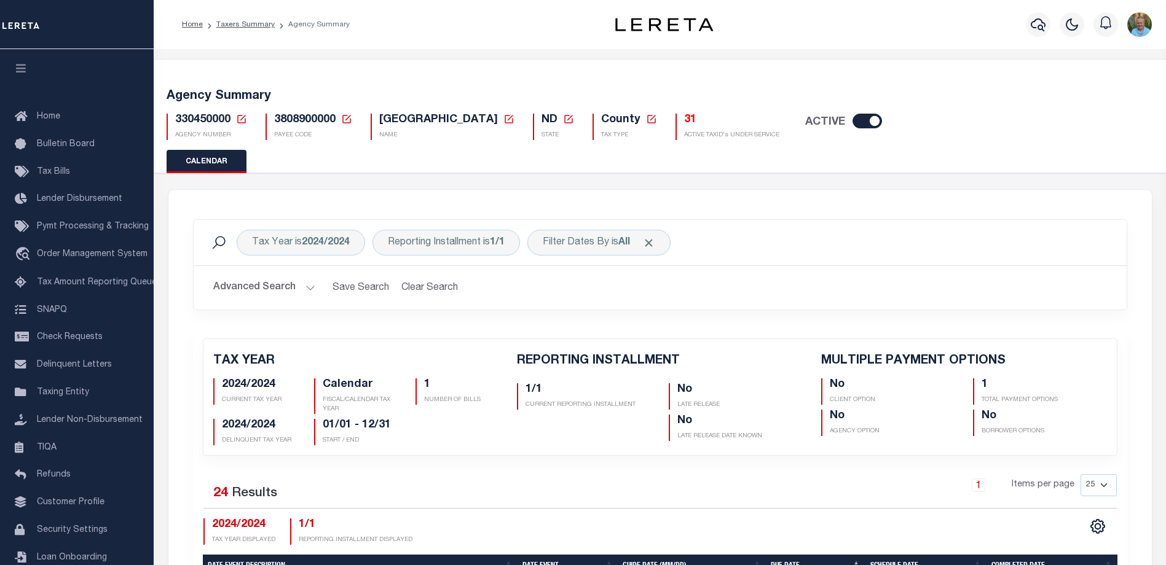
checkbox input "false"
type input "1"
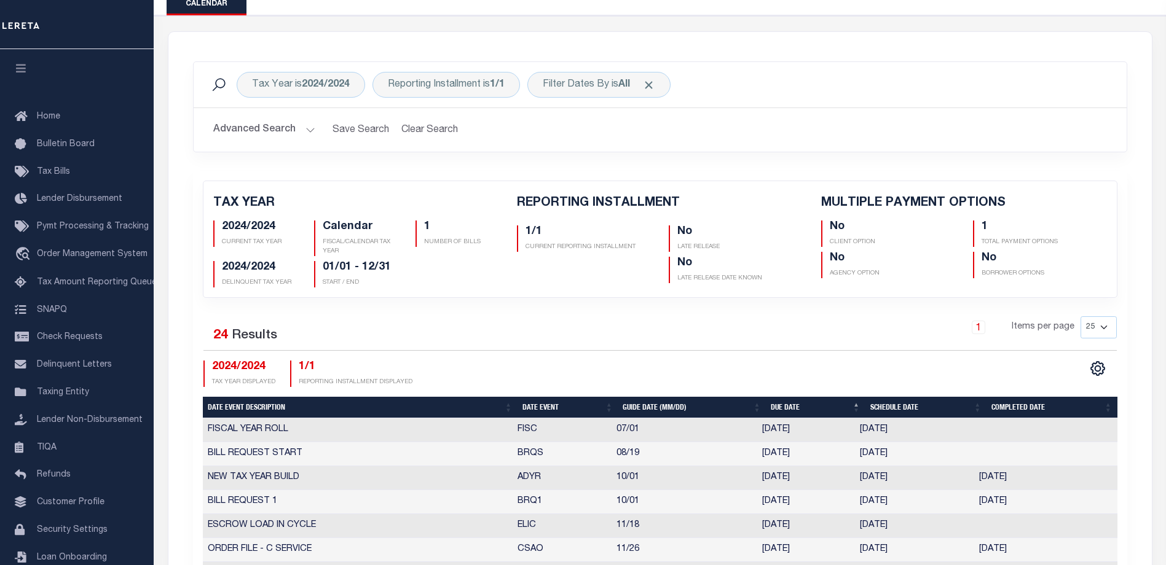
scroll to position [123, 0]
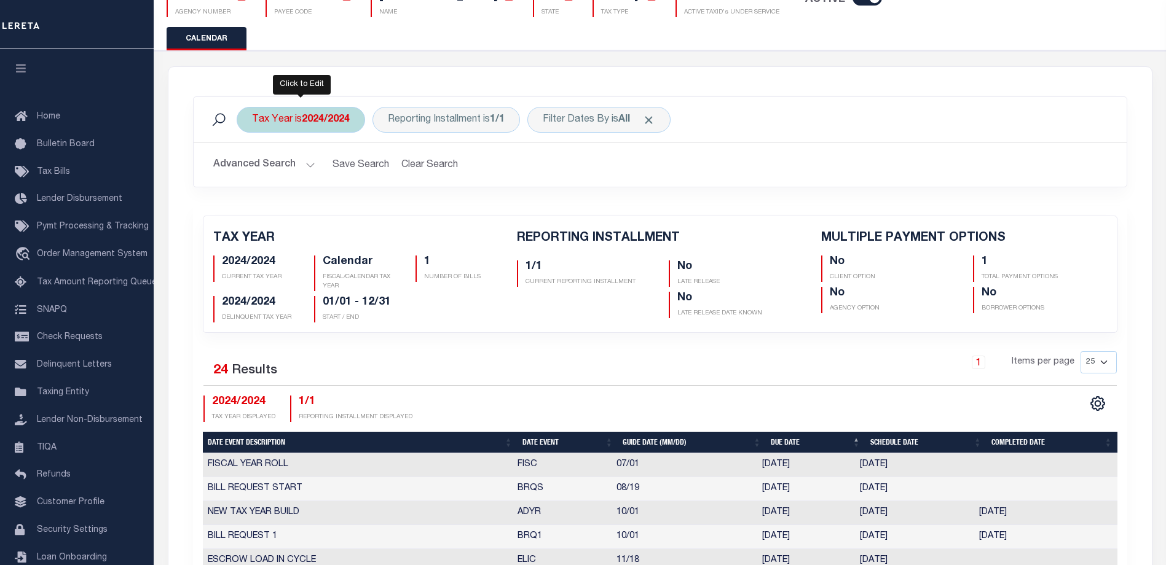
click at [332, 121] on b "2024/2024" at bounding box center [326, 120] width 48 height 10
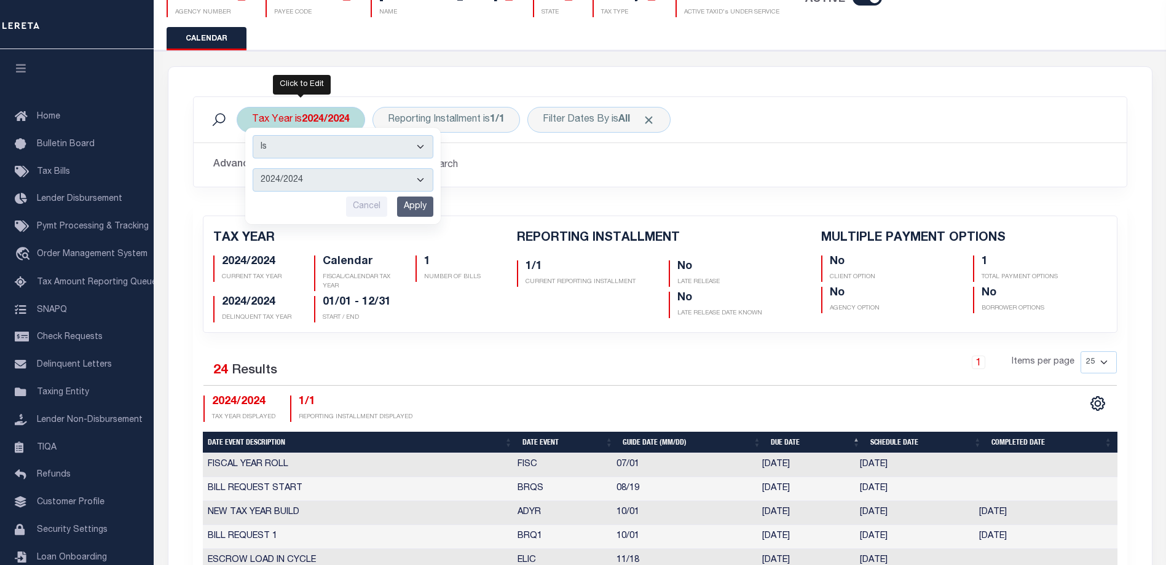
click at [313, 176] on select "2025/2025 2024/2024 2023/2023 2022/2022 2021/2021 2020/2020 2019/2019 2018/2018…" at bounding box center [343, 179] width 181 height 23
select select "2025/2025"
click at [253, 168] on select "2025/2025 2024/2024 2023/2023 2022/2022 2021/2021 2020/2020 2019/2019 2018/2018…" at bounding box center [343, 179] width 181 height 23
click at [424, 202] on input "Apply" at bounding box center [415, 207] width 36 height 20
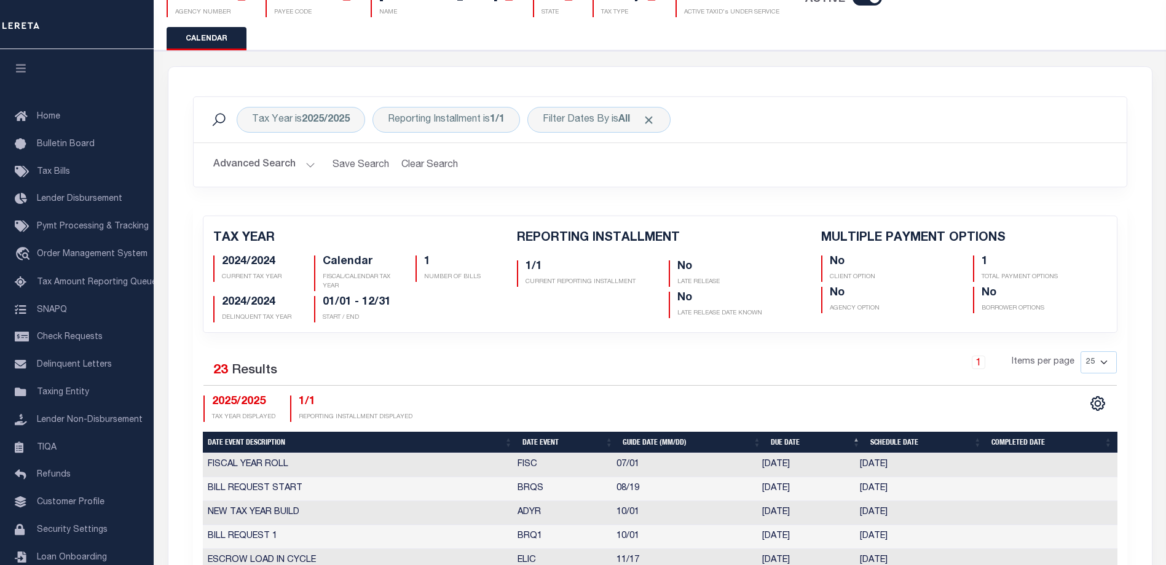
checkbox input "false"
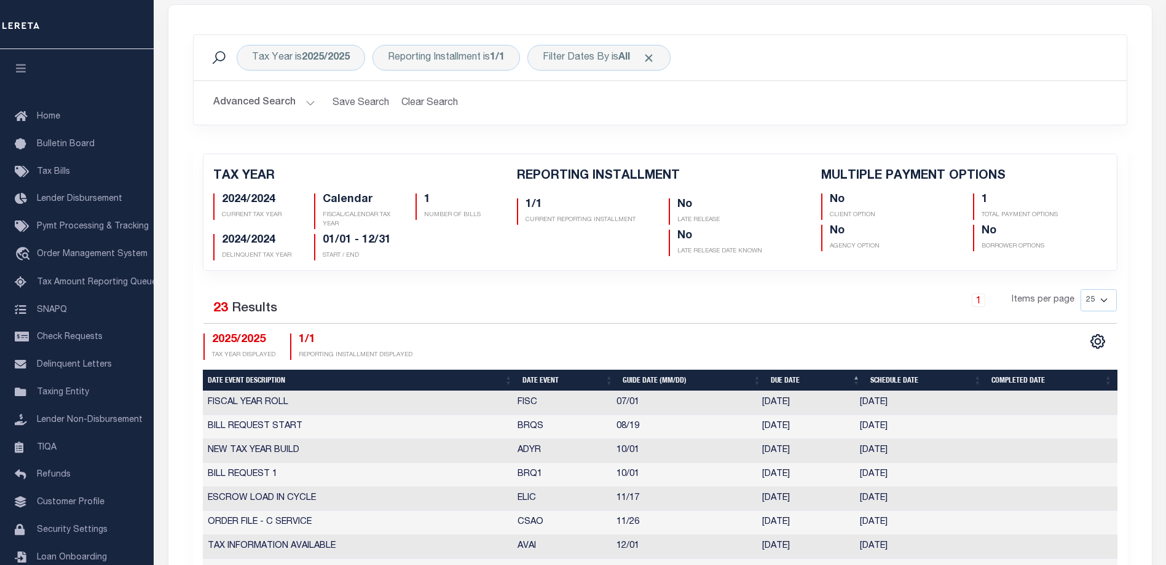
scroll to position [184, 0]
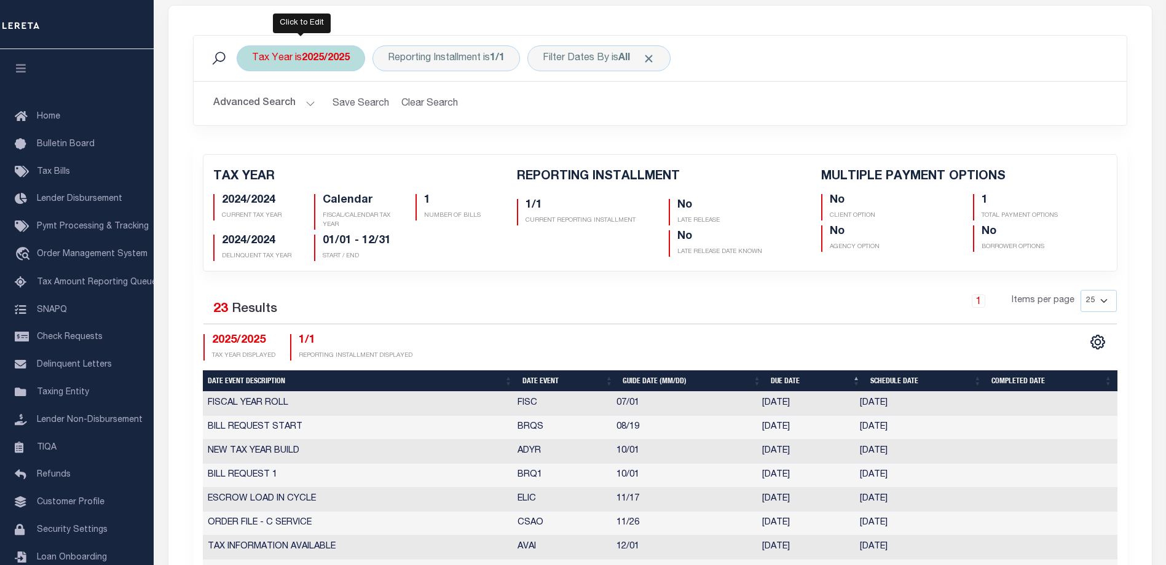
click at [316, 62] on b "2025/2025" at bounding box center [326, 58] width 48 height 10
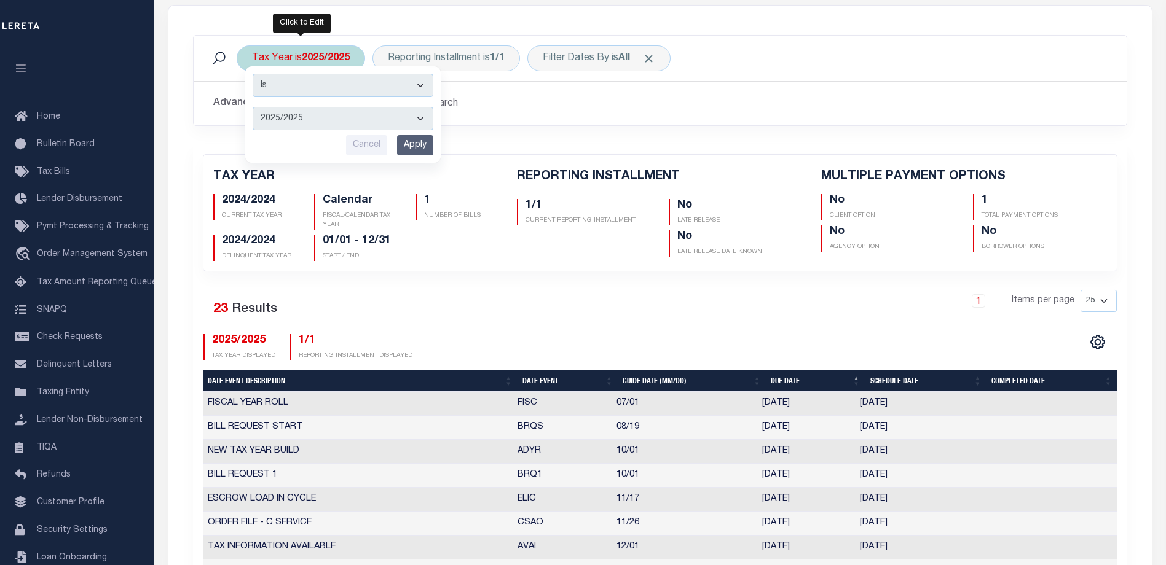
click at [289, 127] on select "2025/2025 2024/2024 2023/2023 2022/2022 2021/2021 2020/2020 2019/2019 2018/2018…" at bounding box center [343, 118] width 181 height 23
select select "2024/2024"
click at [253, 107] on select "2025/2025 2024/2024 2023/2023 2022/2022 2021/2021 2020/2020 2019/2019 2018/2018…" at bounding box center [343, 118] width 181 height 23
click at [424, 149] on input "Apply" at bounding box center [415, 145] width 36 height 20
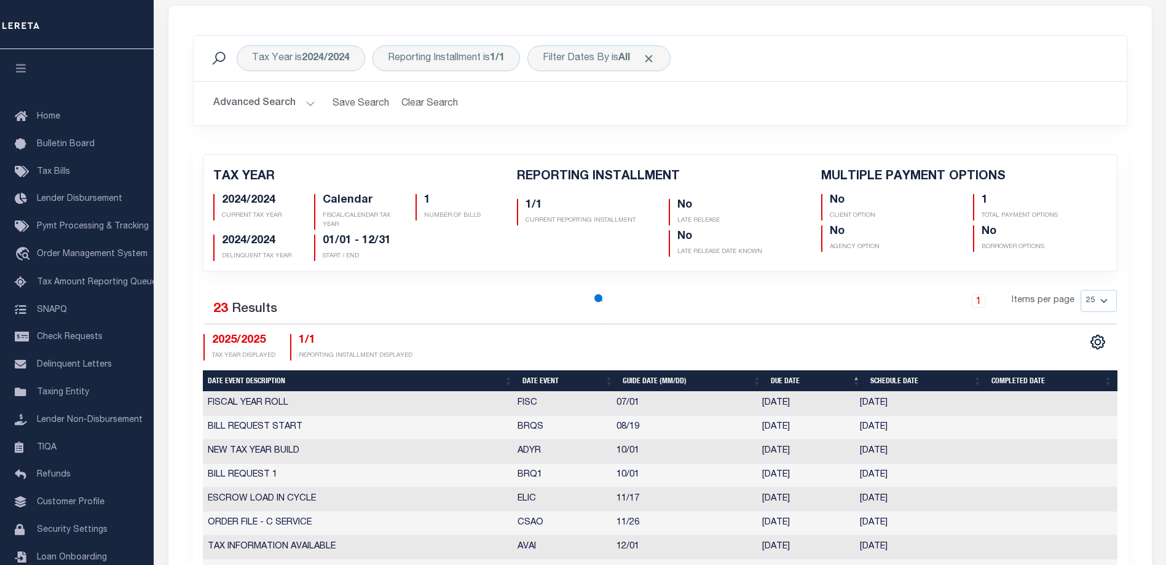
checkbox input "false"
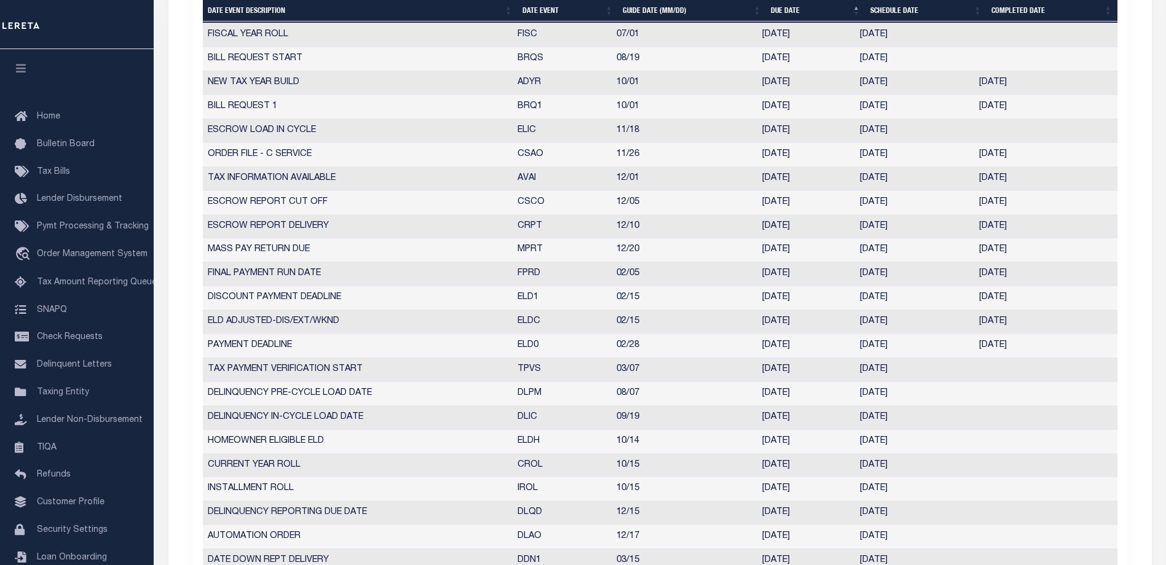
scroll to position [614, 0]
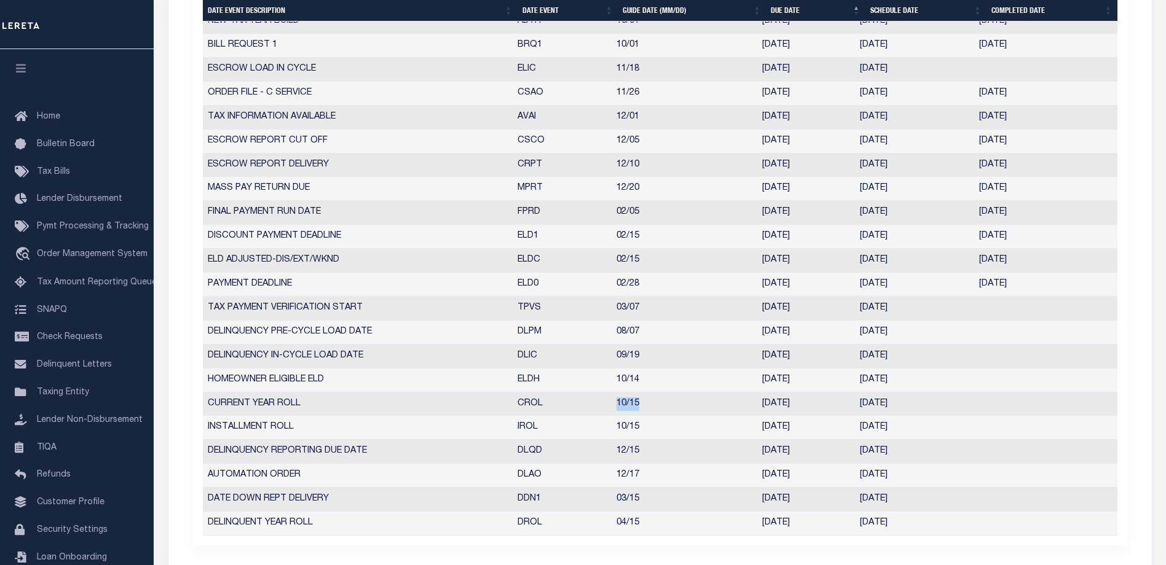
drag, startPoint x: 615, startPoint y: 406, endPoint x: 647, endPoint y: 406, distance: 32.0
click at [647, 406] on td "10/15" at bounding box center [684, 405] width 146 height 24
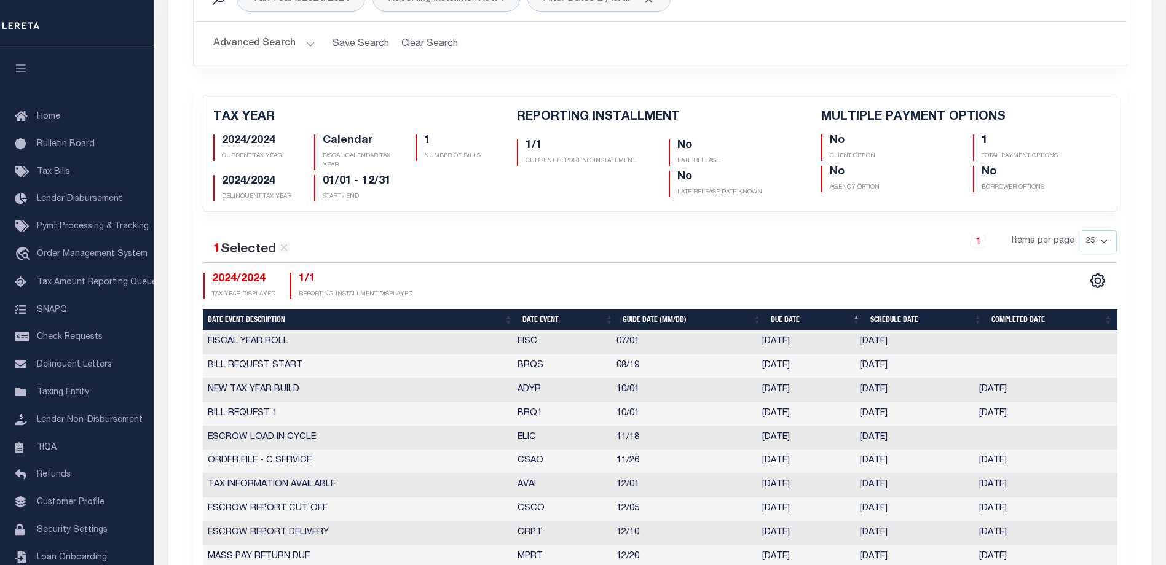
scroll to position [0, 0]
